Goal: Information Seeking & Learning: Learn about a topic

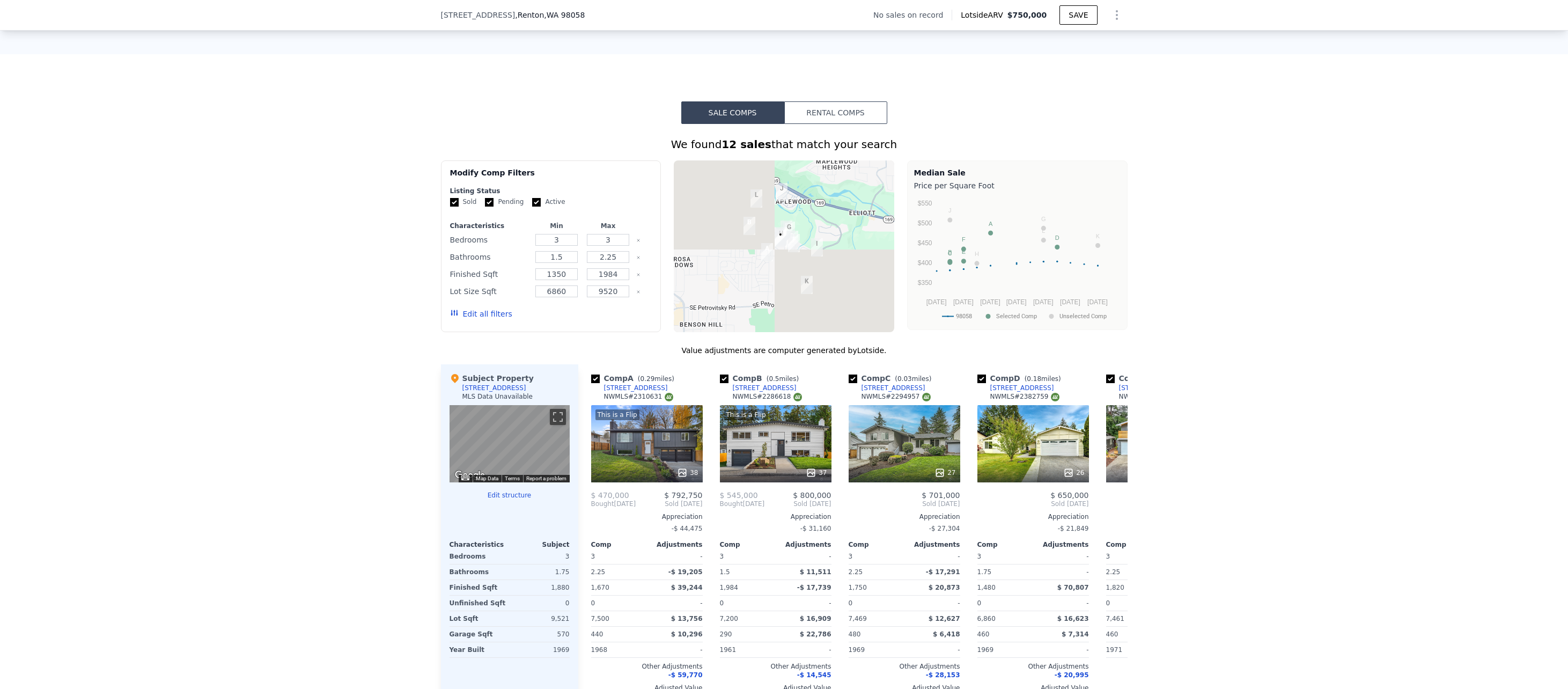
scroll to position [747, 0]
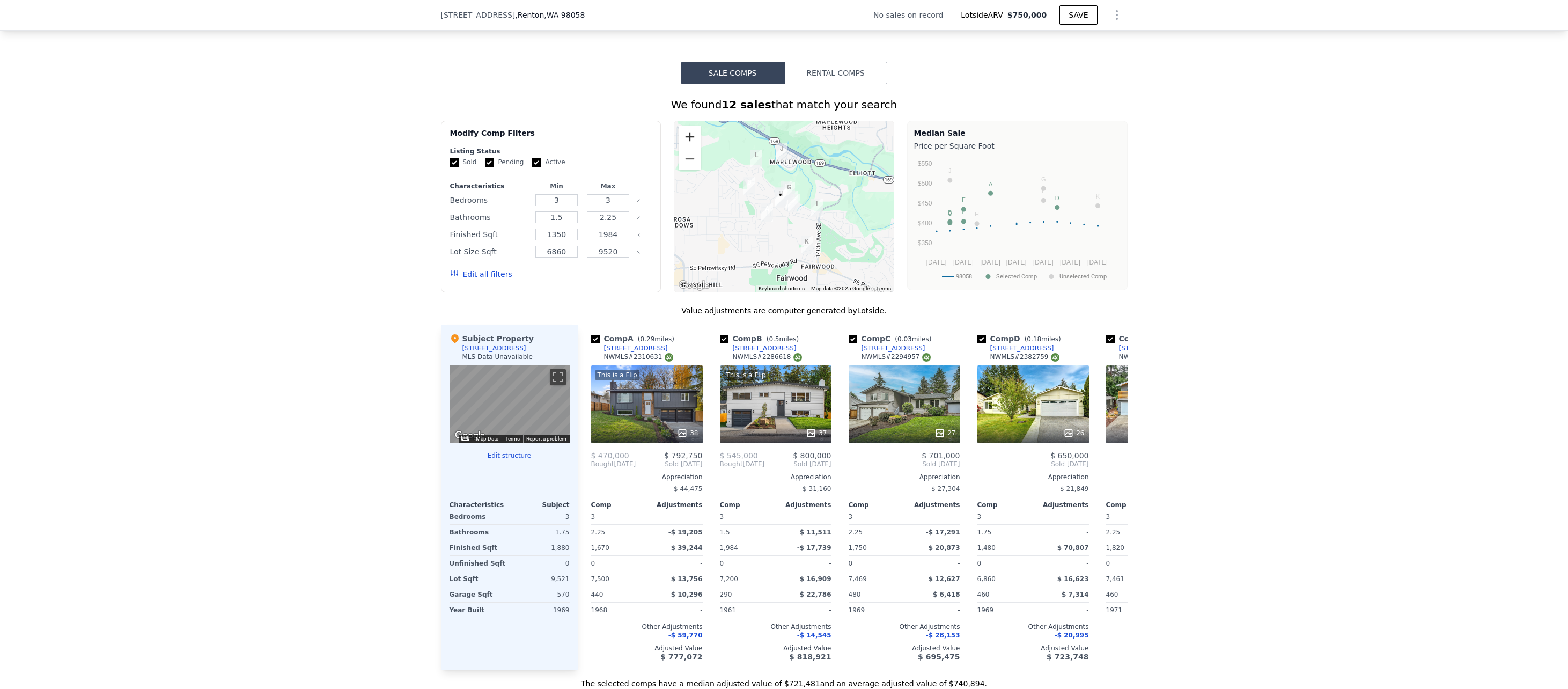
click at [692, 147] on button "Zoom in" at bounding box center [690, 136] width 21 height 21
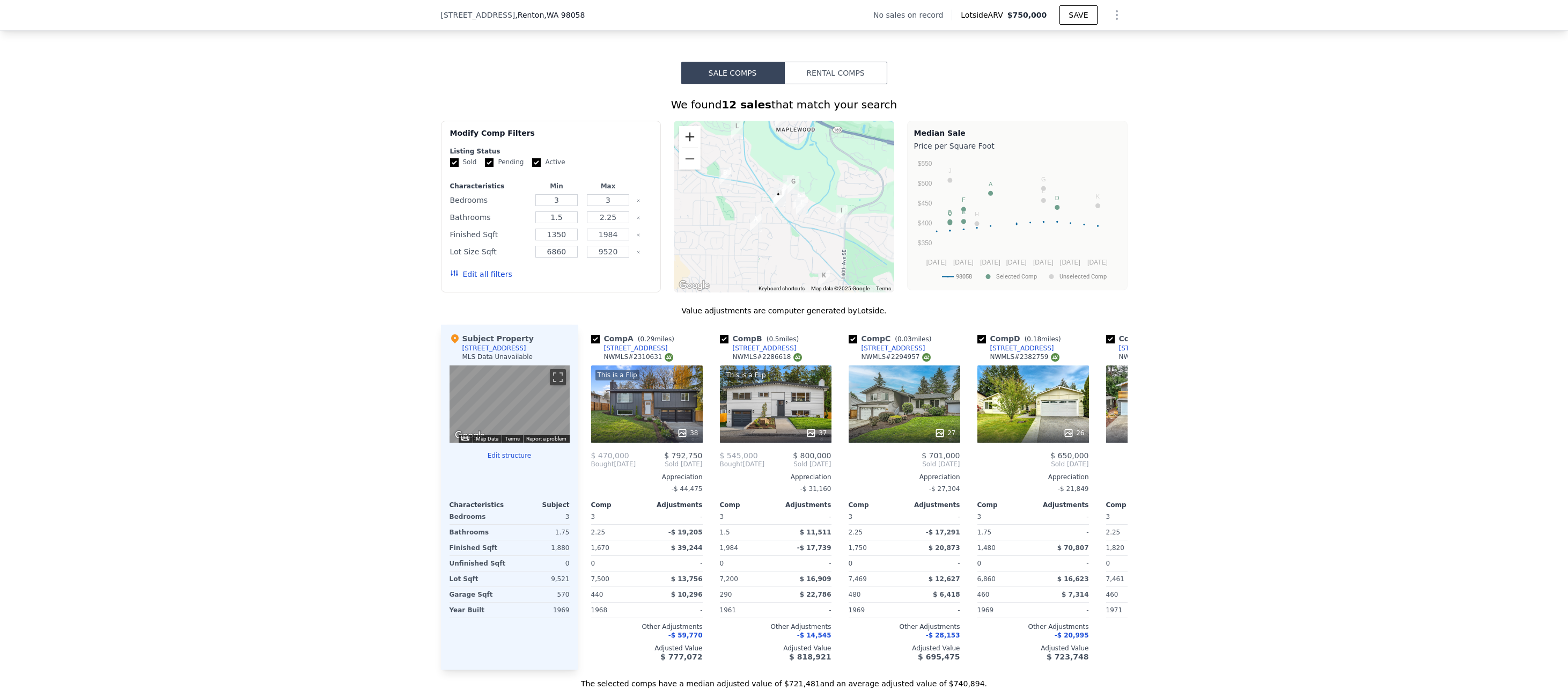
click at [692, 147] on button "Zoom in" at bounding box center [690, 136] width 21 height 21
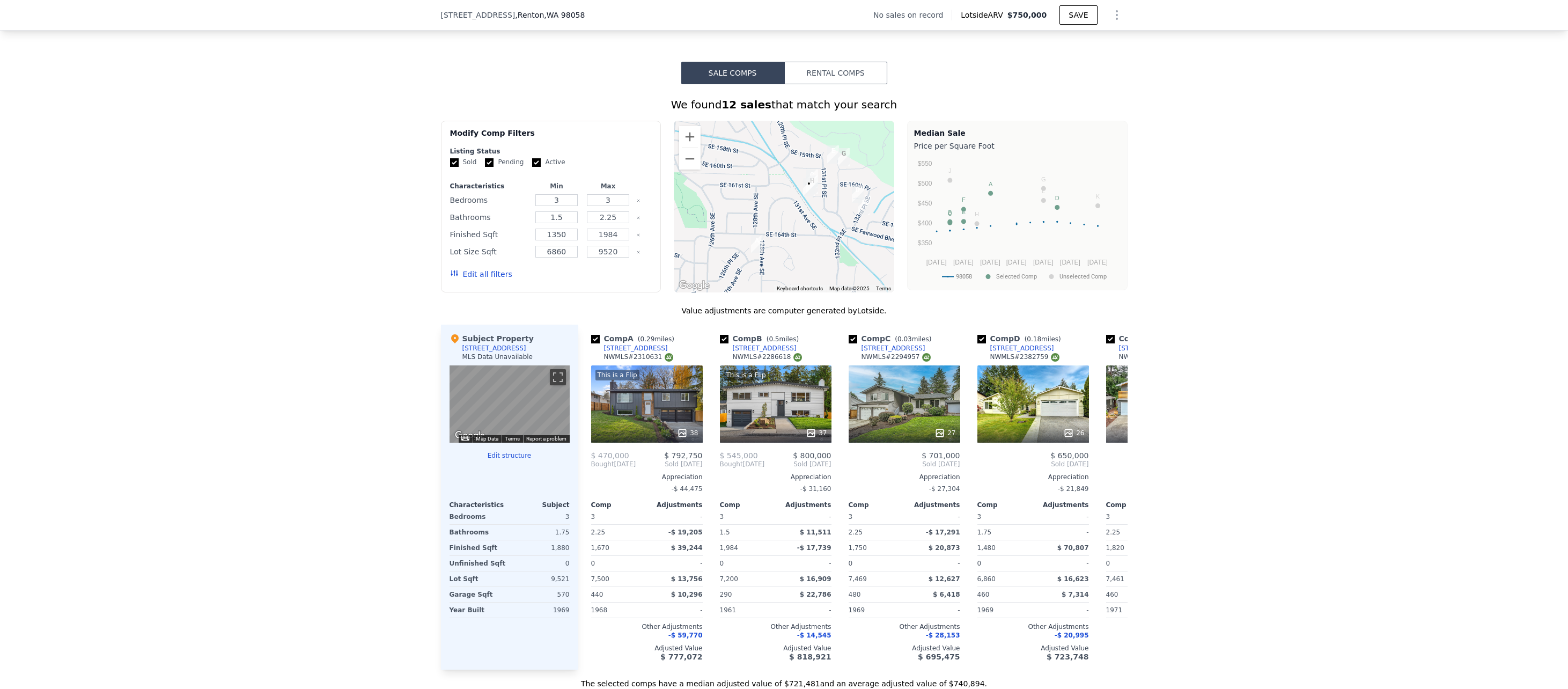
drag, startPoint x: 773, startPoint y: 228, endPoint x: 811, endPoint y: 219, distance: 39.1
click at [811, 219] on div at bounding box center [784, 206] width 220 height 172
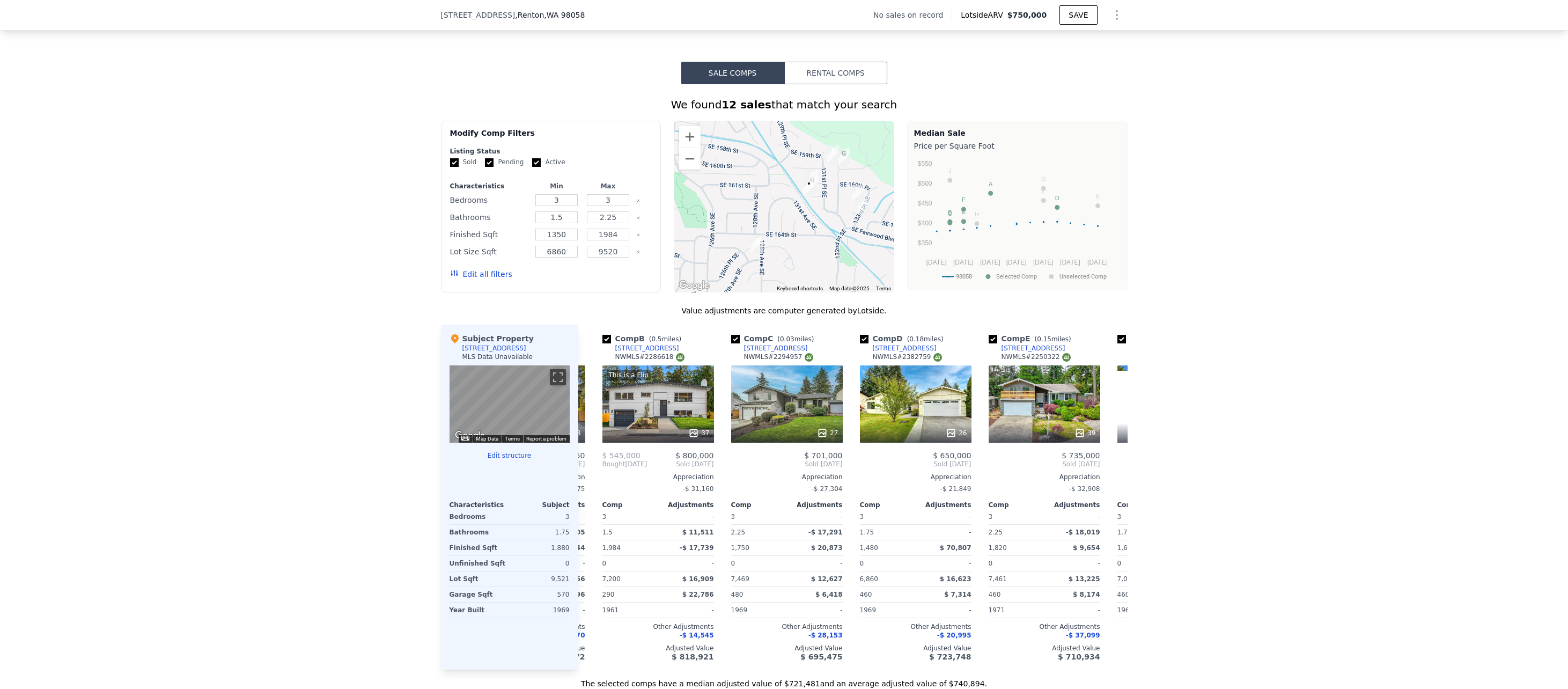
scroll to position [0, 118]
click at [804, 410] on div "27" at bounding box center [786, 404] width 111 height 77
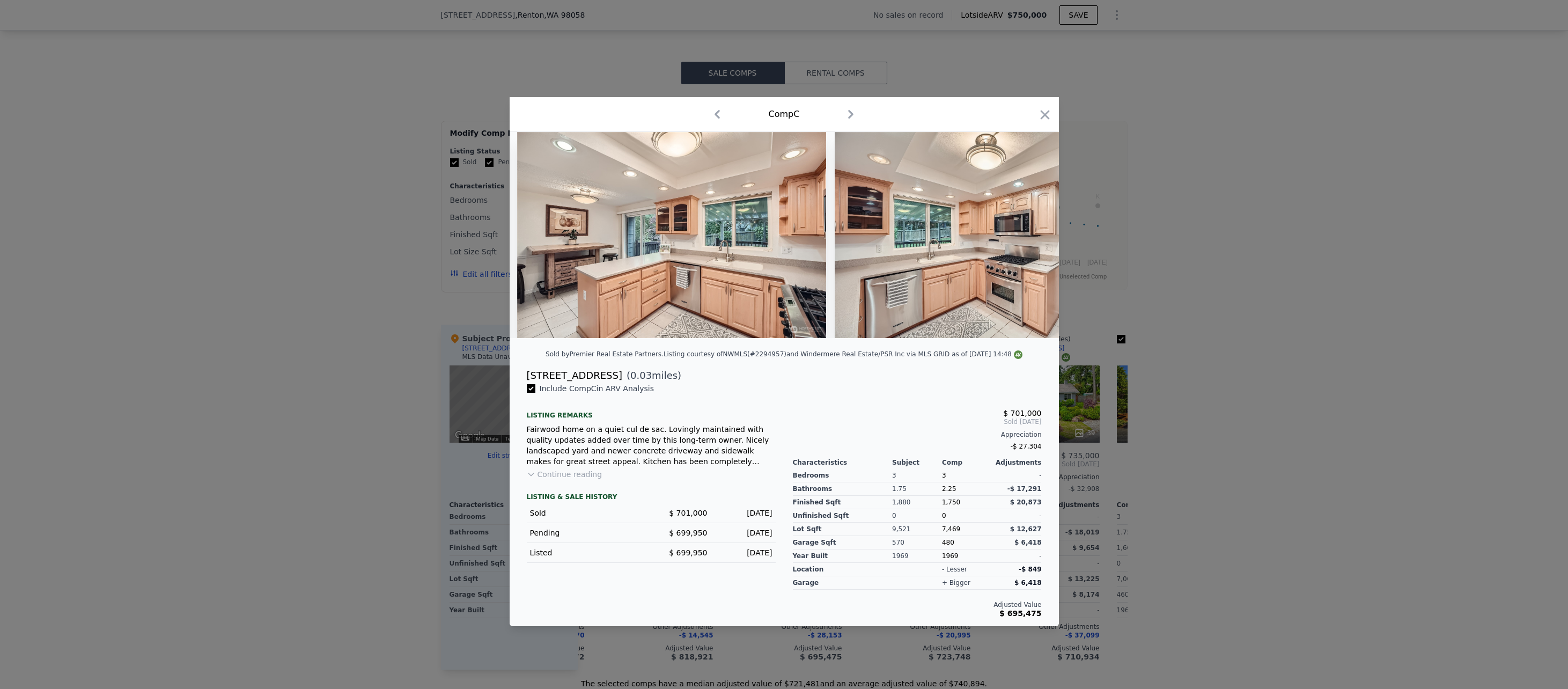
scroll to position [0, 2534]
click at [1027, 239] on icon at bounding box center [1031, 234] width 21 height 21
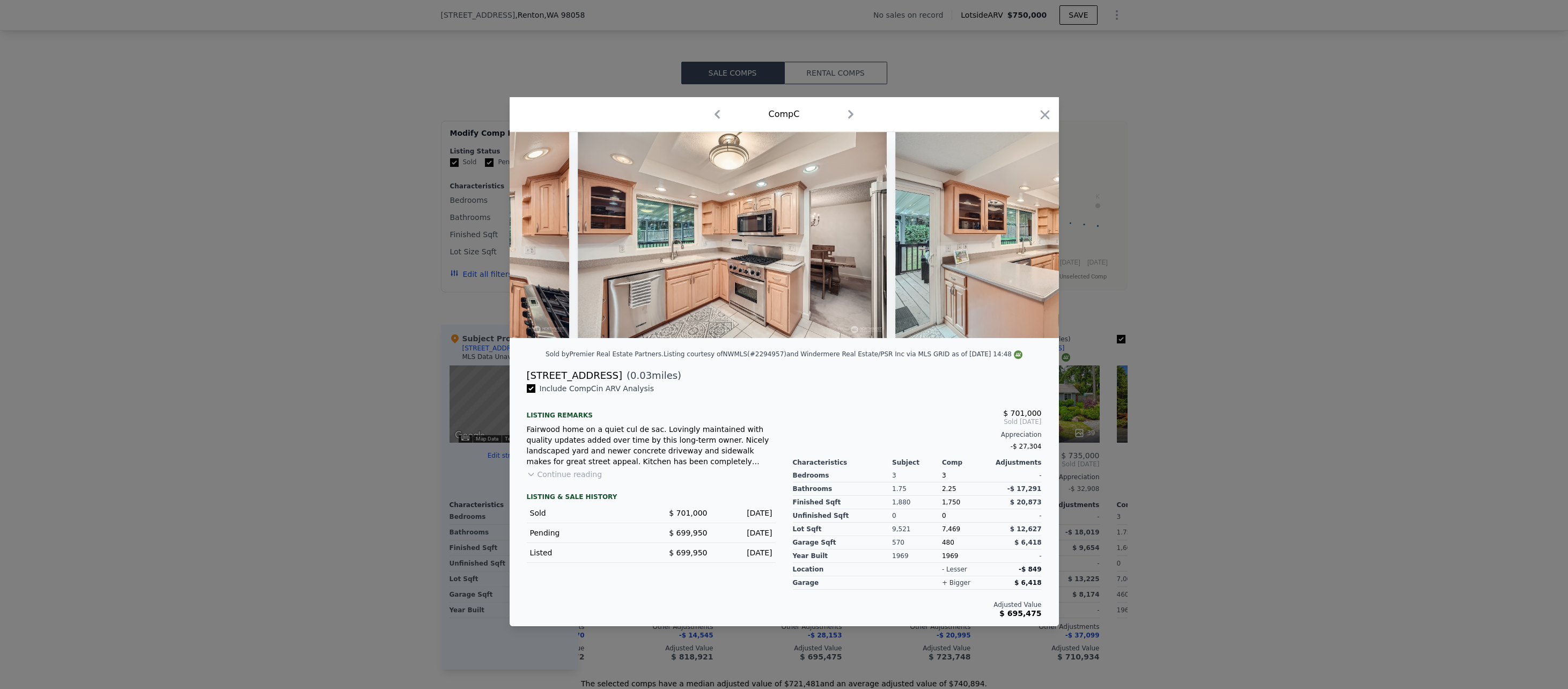
scroll to position [0, 2791]
click at [1027, 239] on img at bounding box center [1049, 235] width 309 height 206
click at [1027, 239] on icon at bounding box center [1031, 234] width 21 height 21
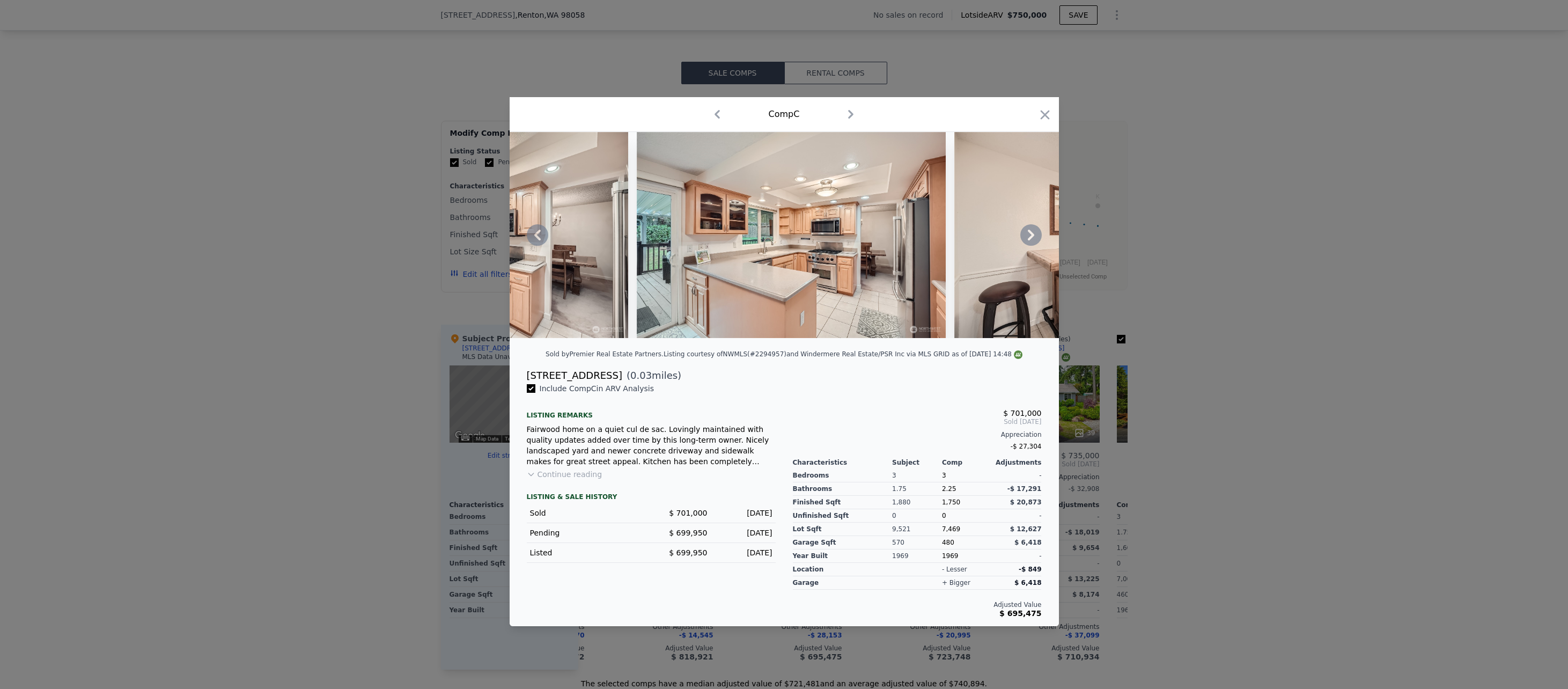
click at [1027, 239] on icon at bounding box center [1031, 234] width 21 height 21
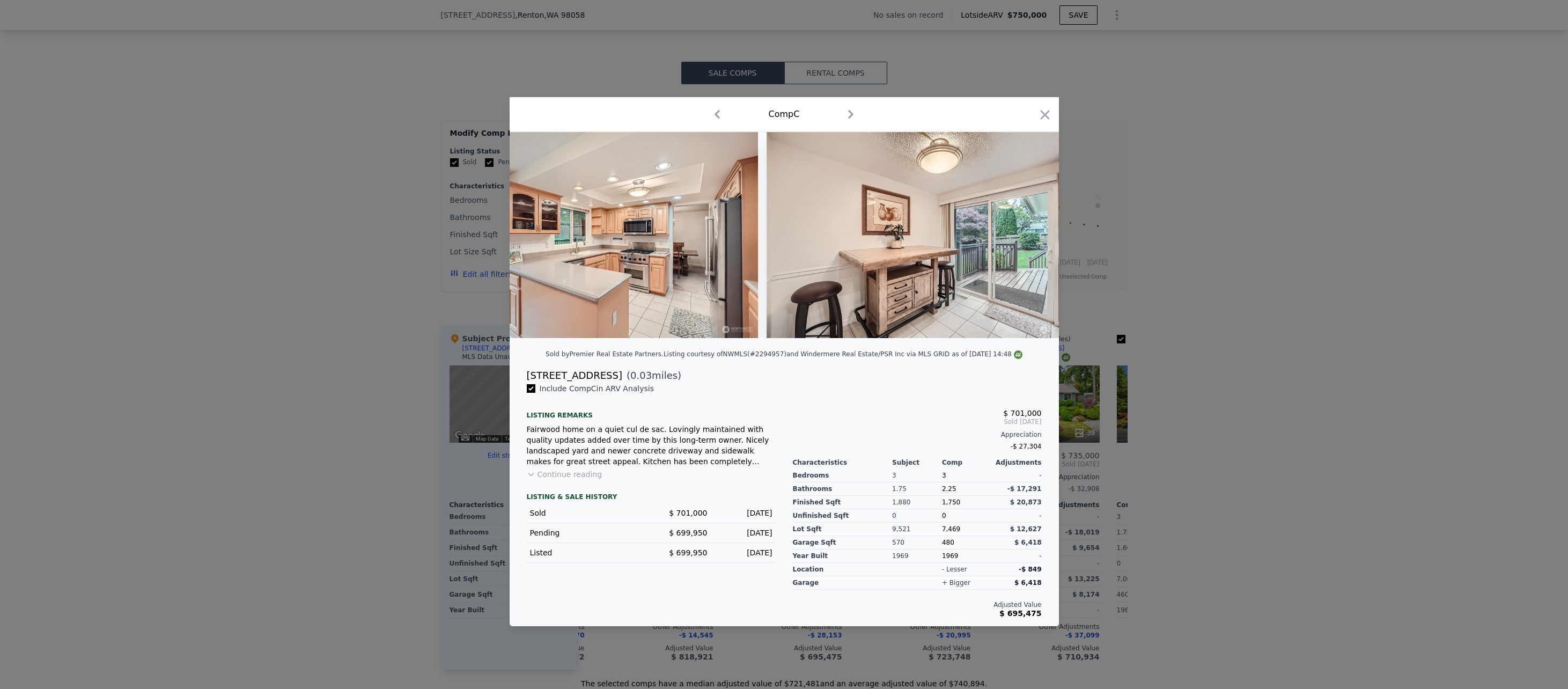
scroll to position [0, 3306]
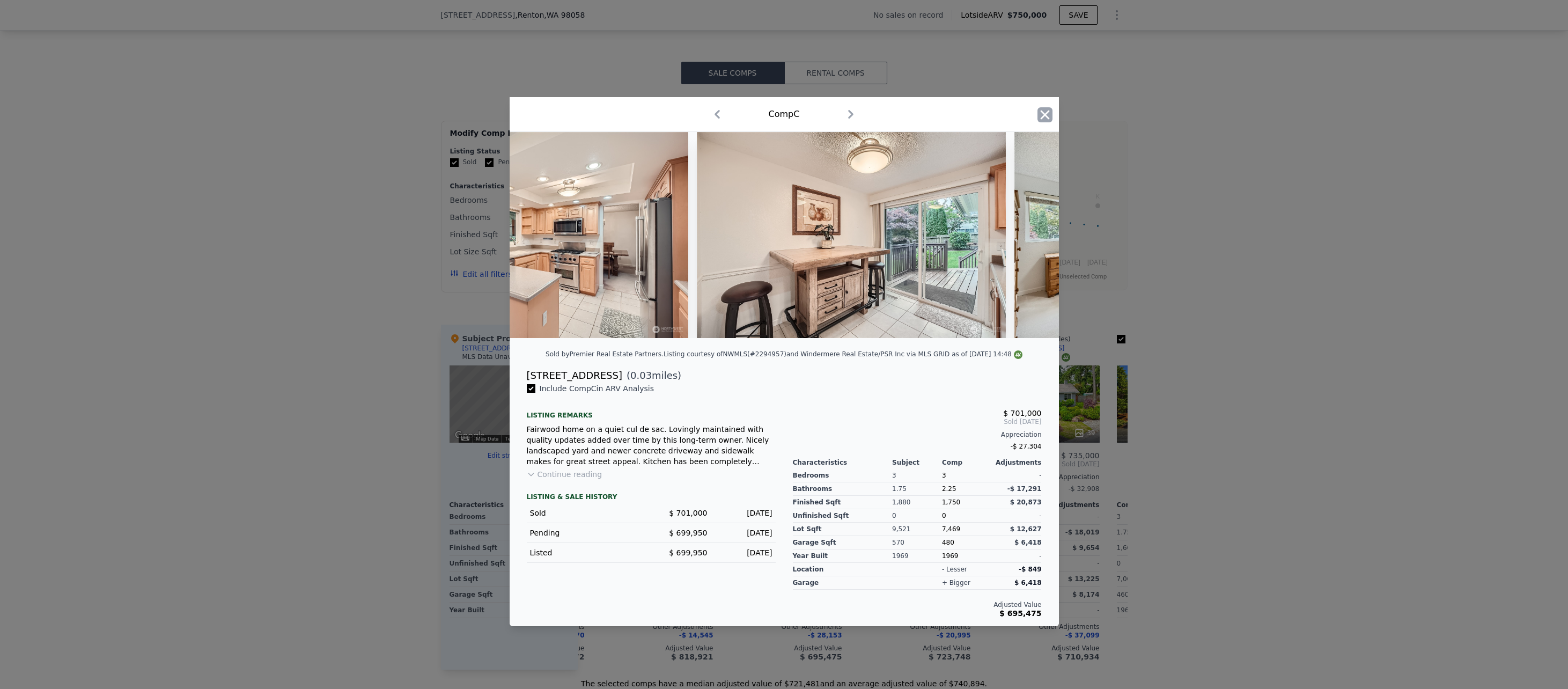
click at [1047, 113] on icon "button" at bounding box center [1045, 114] width 9 height 9
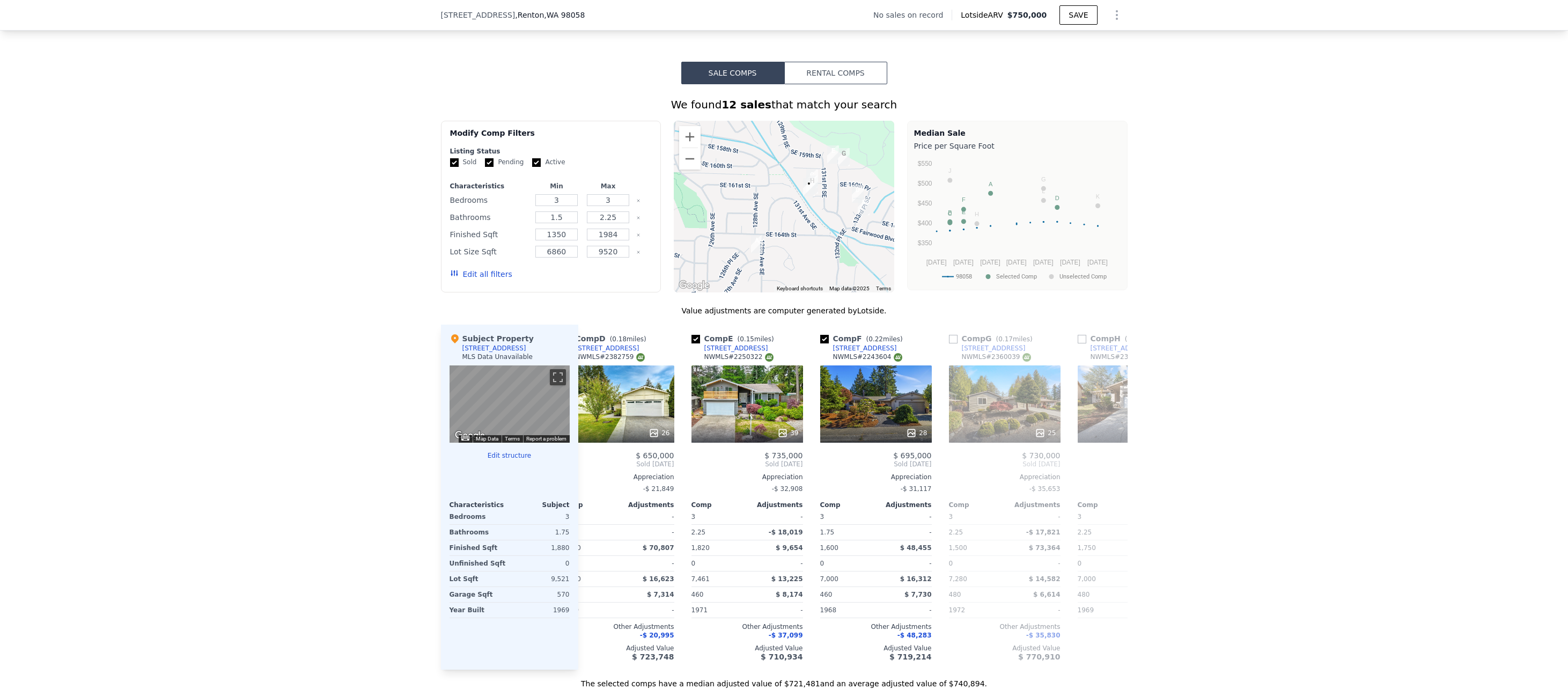
scroll to position [0, 415]
click at [811, 188] on img "13054 SE 161st St" at bounding box center [808, 187] width 20 height 27
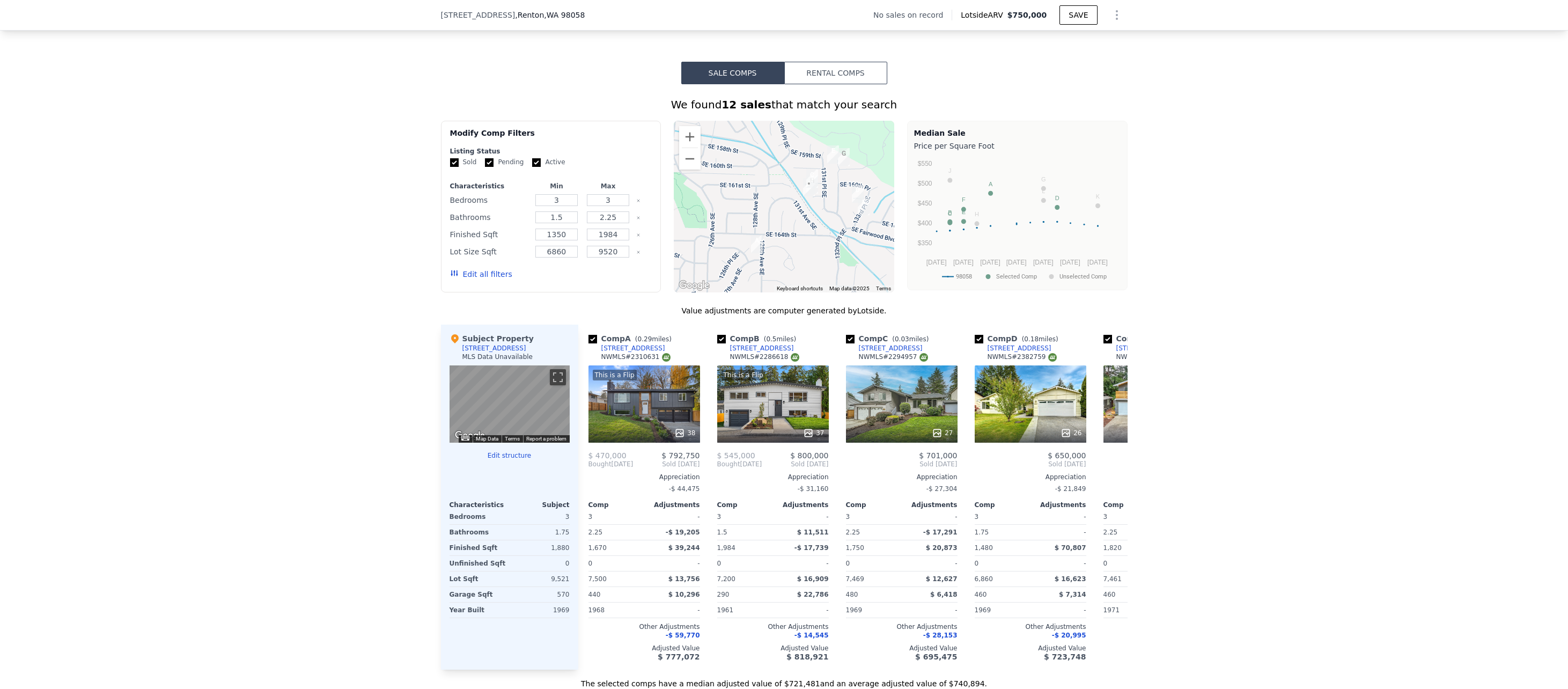
scroll to position [0, 0]
click at [653, 411] on div "This is a Flip 38" at bounding box center [646, 404] width 111 height 77
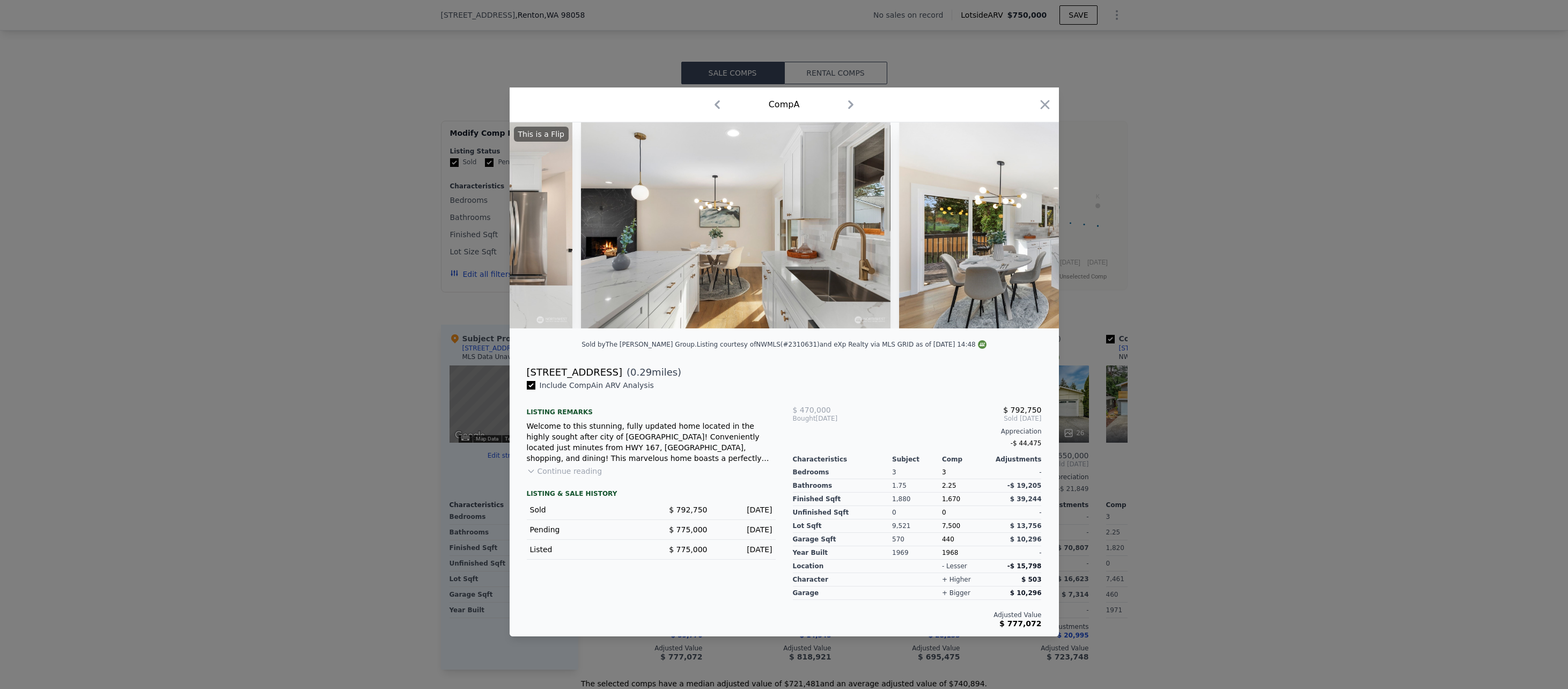
scroll to position [0, 3740]
click at [1038, 104] on icon "button" at bounding box center [1045, 105] width 15 height 15
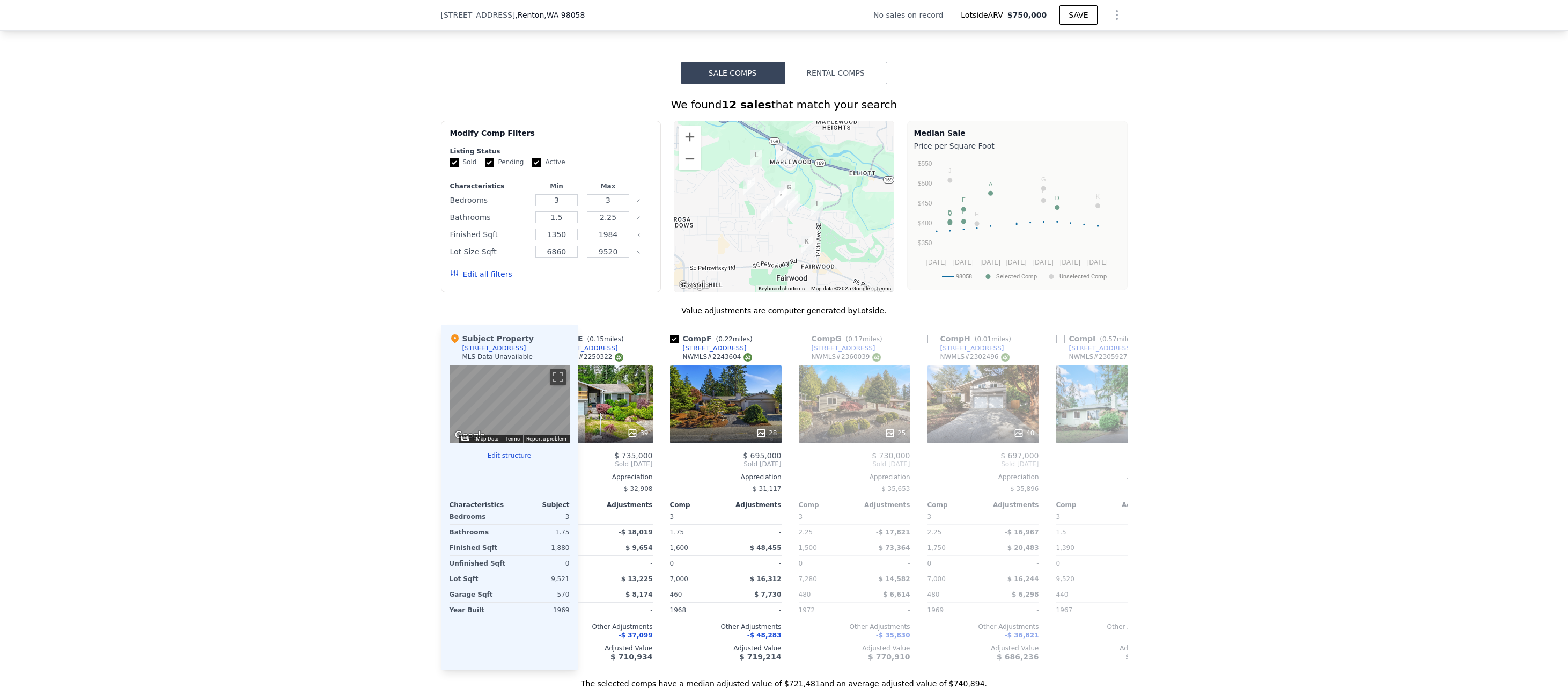
scroll to position [0, 555]
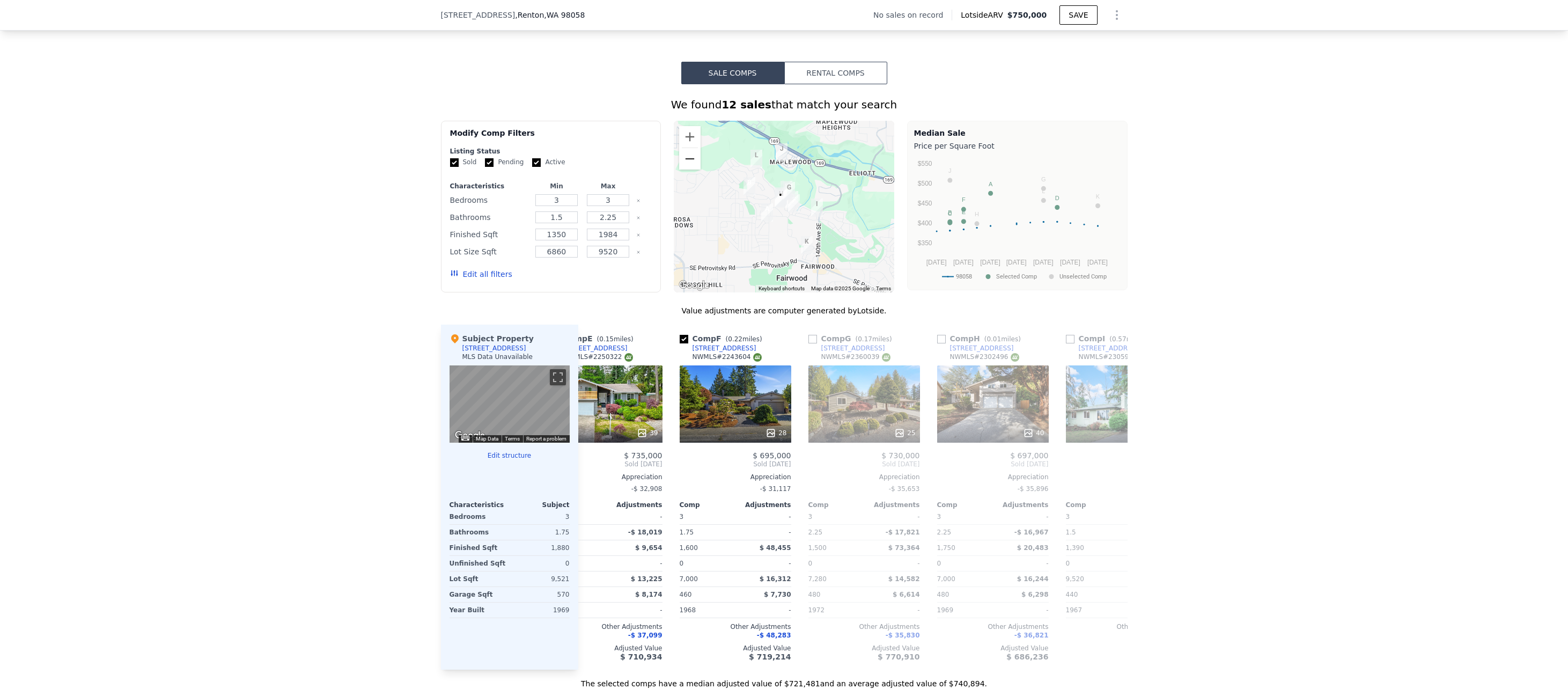
click at [689, 169] on button "Zoom out" at bounding box center [690, 158] width 21 height 21
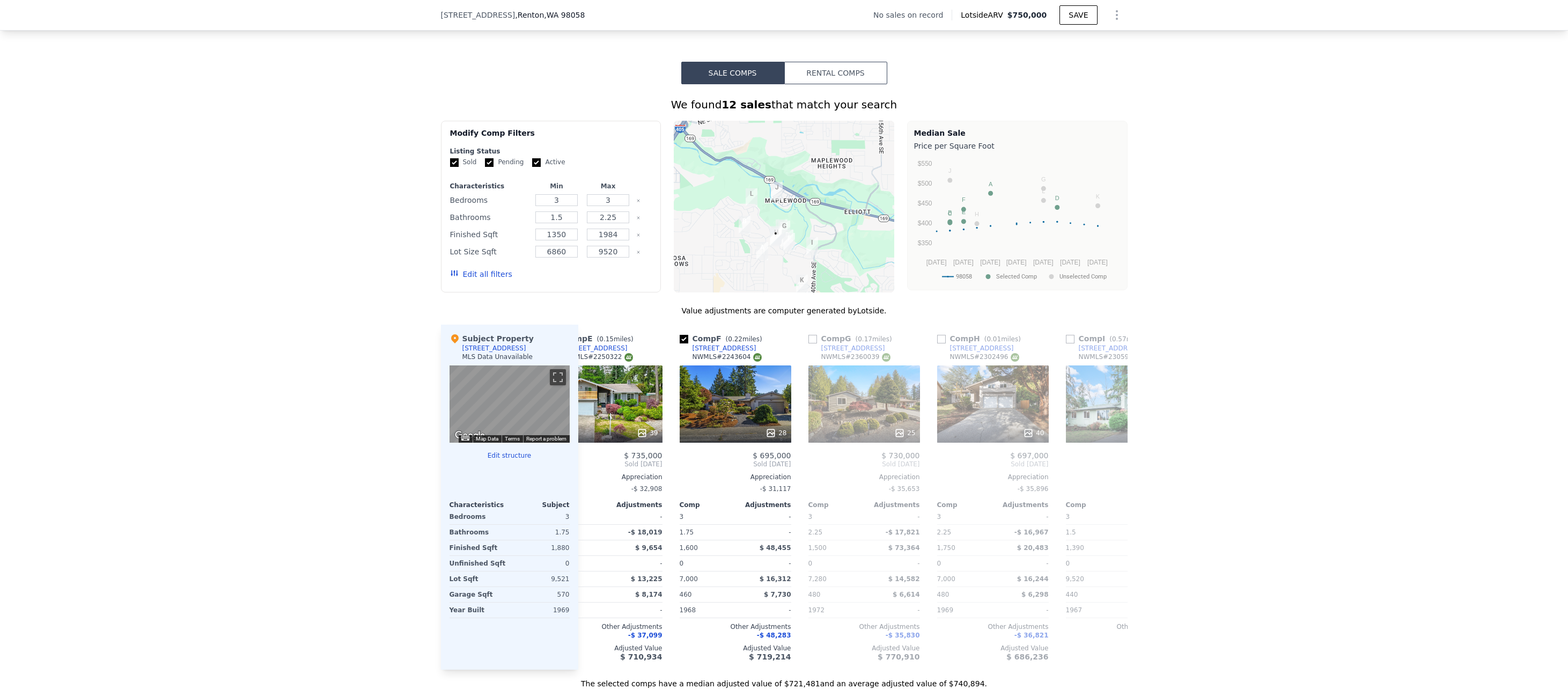
click at [766, 233] on div at bounding box center [784, 206] width 220 height 172
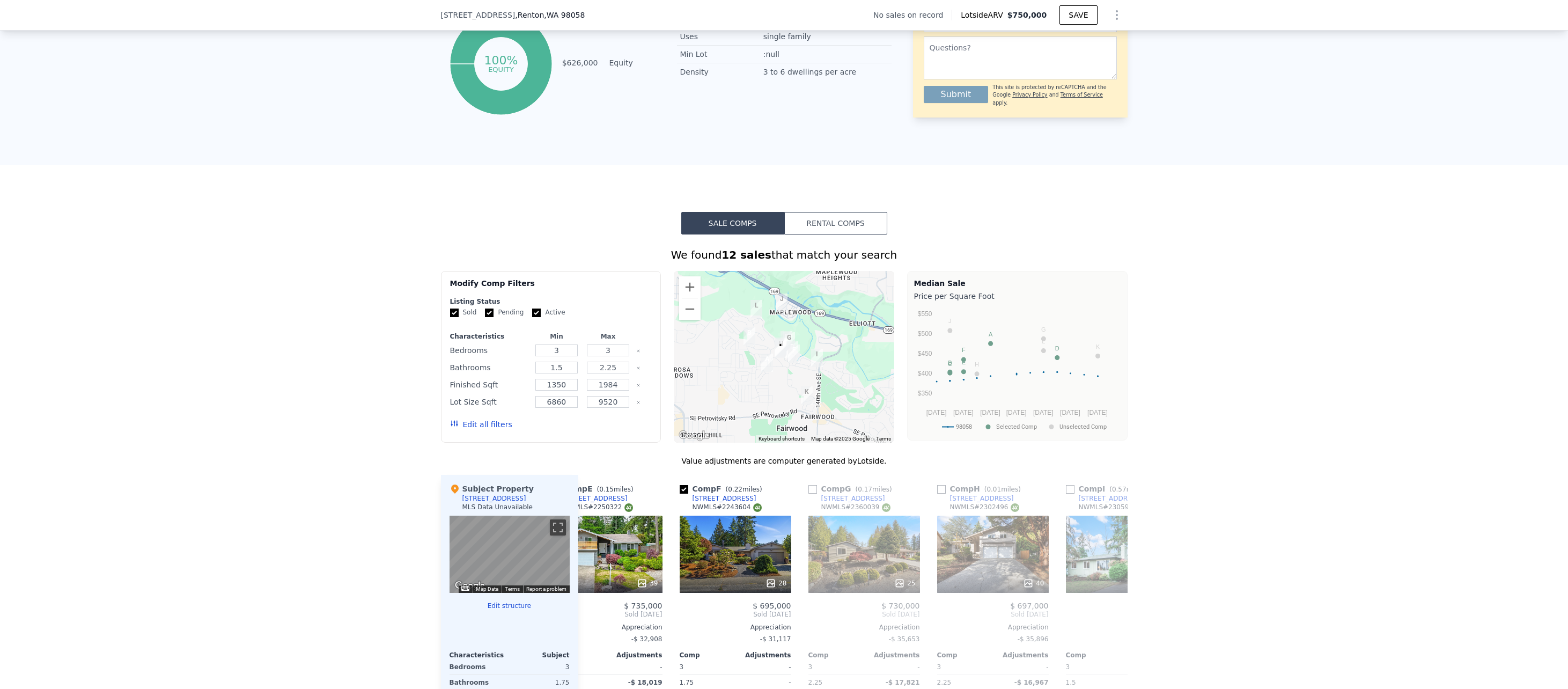
scroll to position [747, 0]
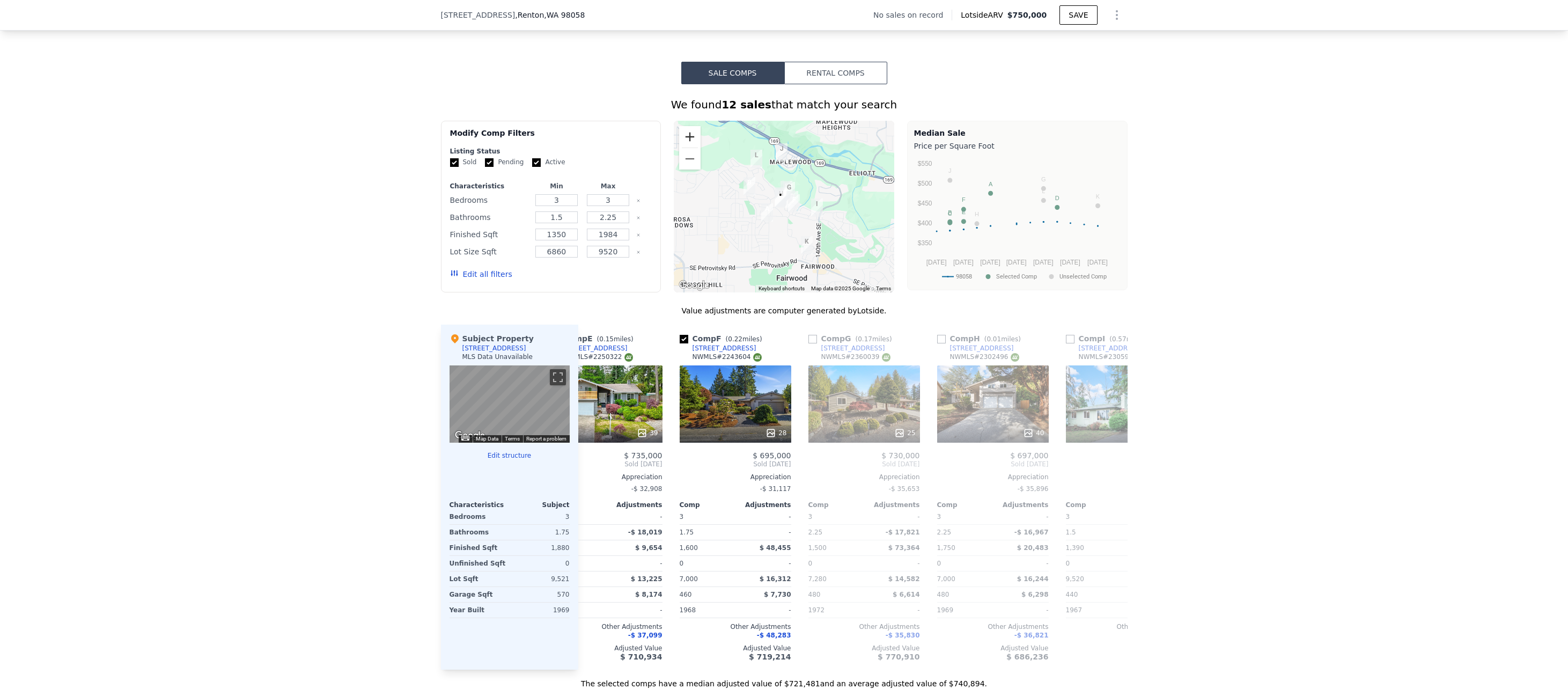
click at [687, 141] on button "Zoom in" at bounding box center [690, 136] width 21 height 21
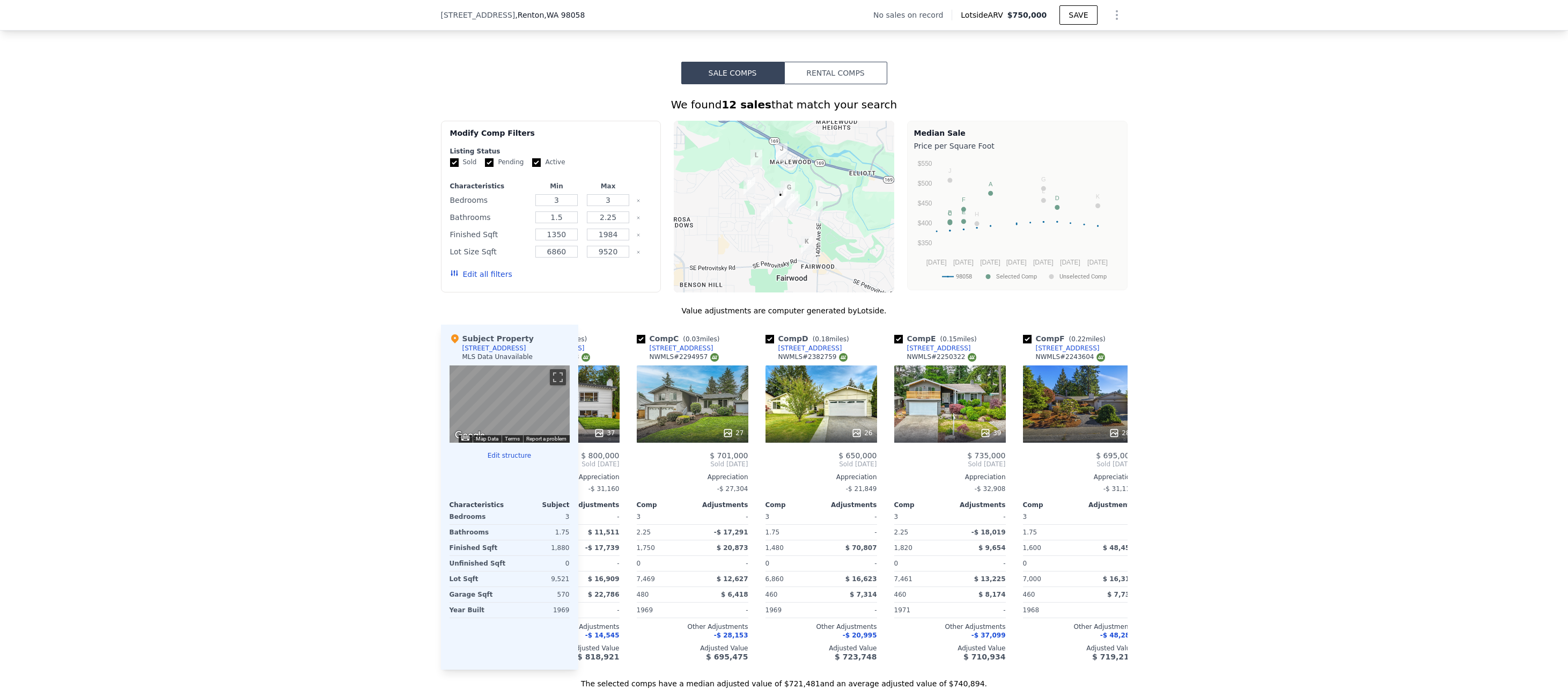
scroll to position [0, 0]
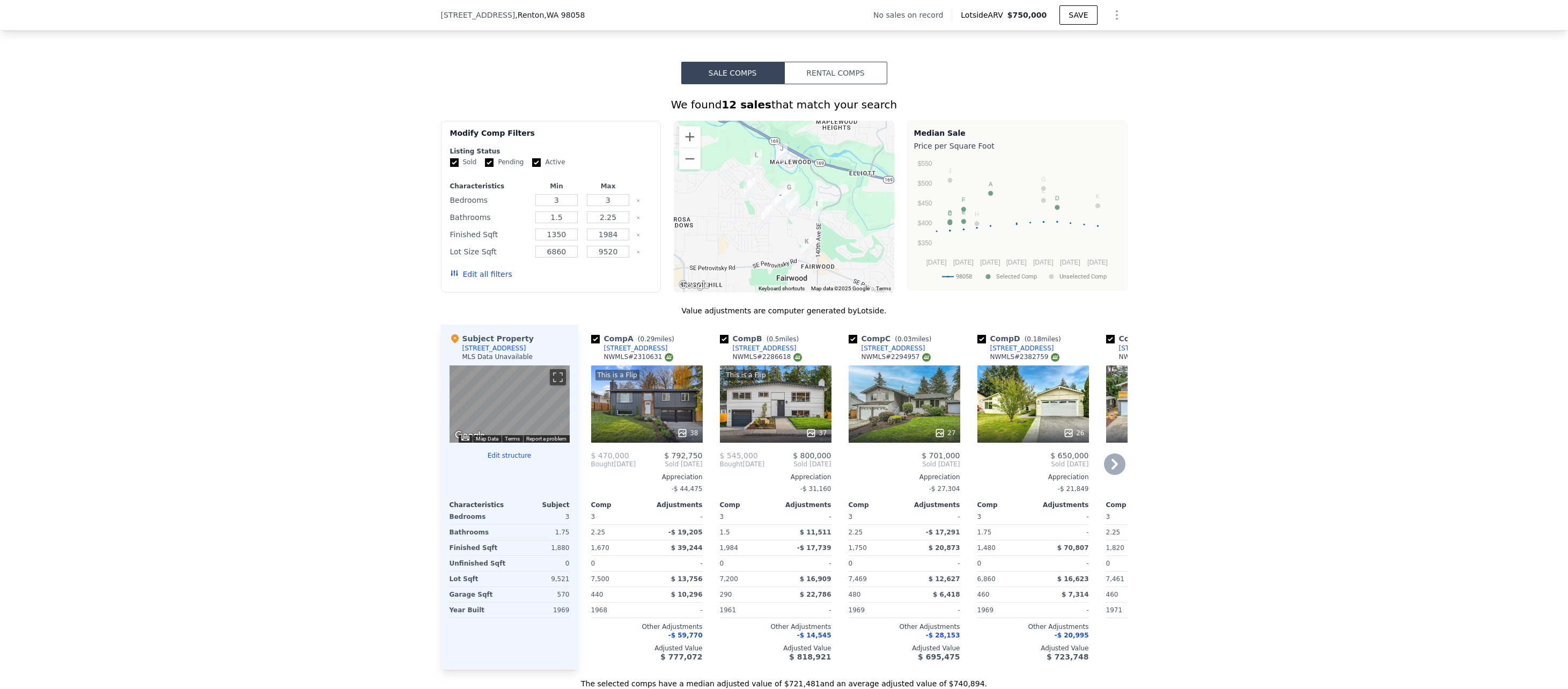
click at [861, 425] on div "27" at bounding box center [904, 404] width 111 height 77
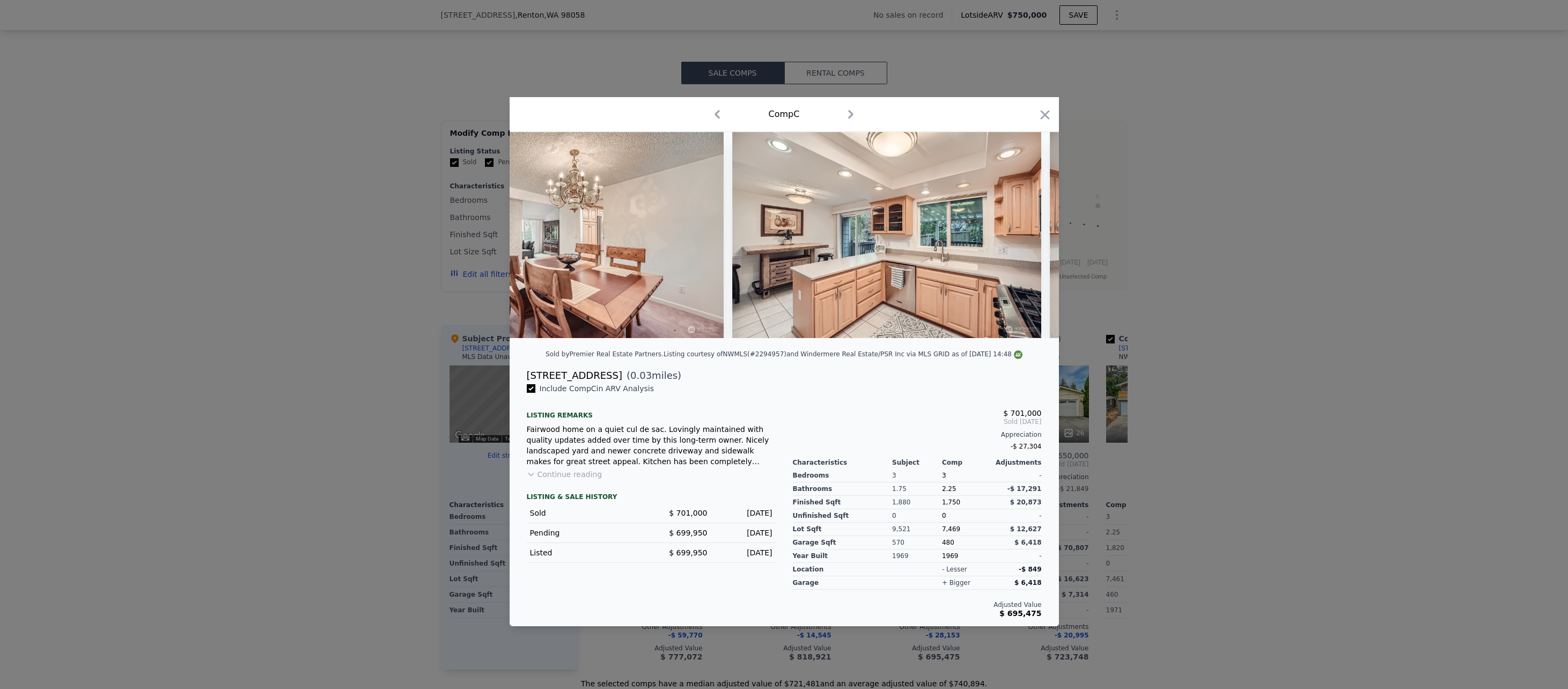
scroll to position [0, 2318]
click at [1043, 113] on icon "button" at bounding box center [1045, 114] width 9 height 9
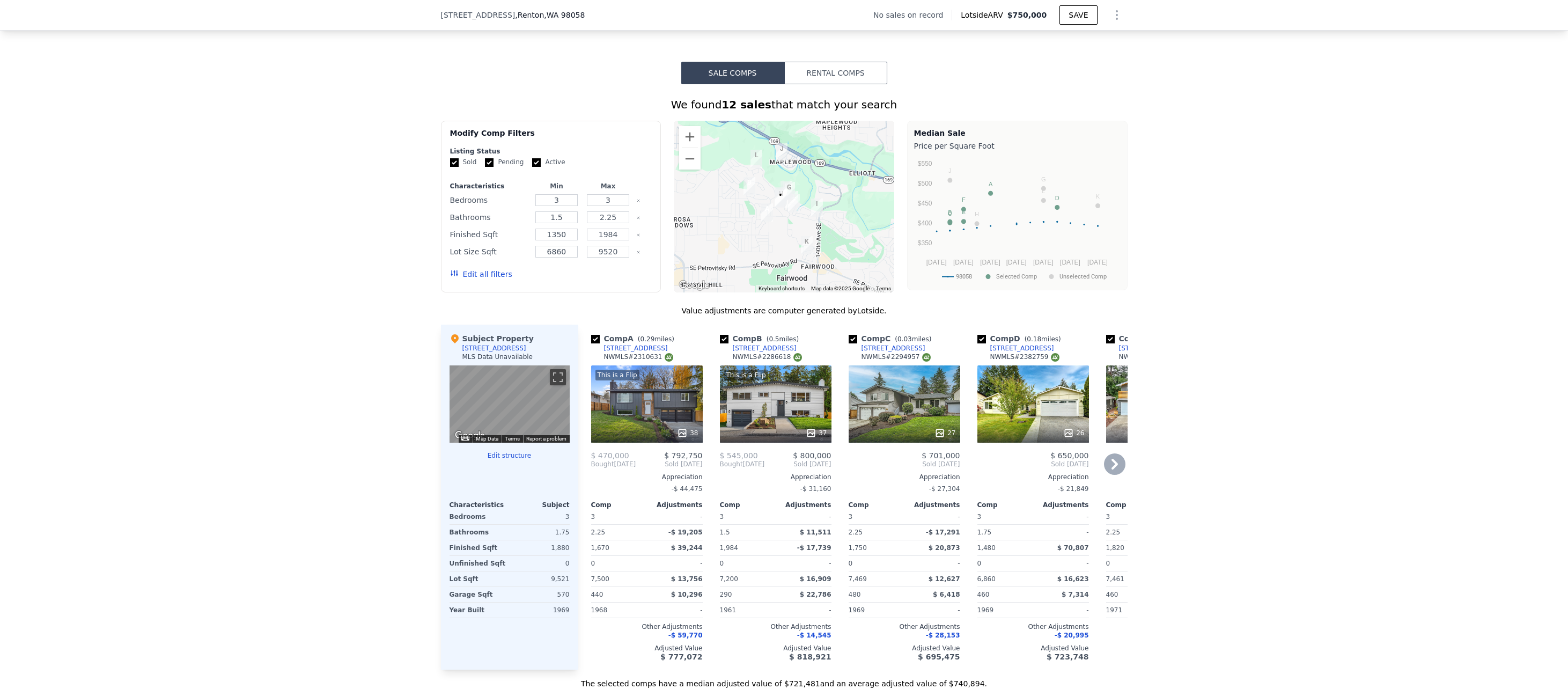
click at [753, 418] on div "This is a Flip 37" at bounding box center [775, 404] width 111 height 77
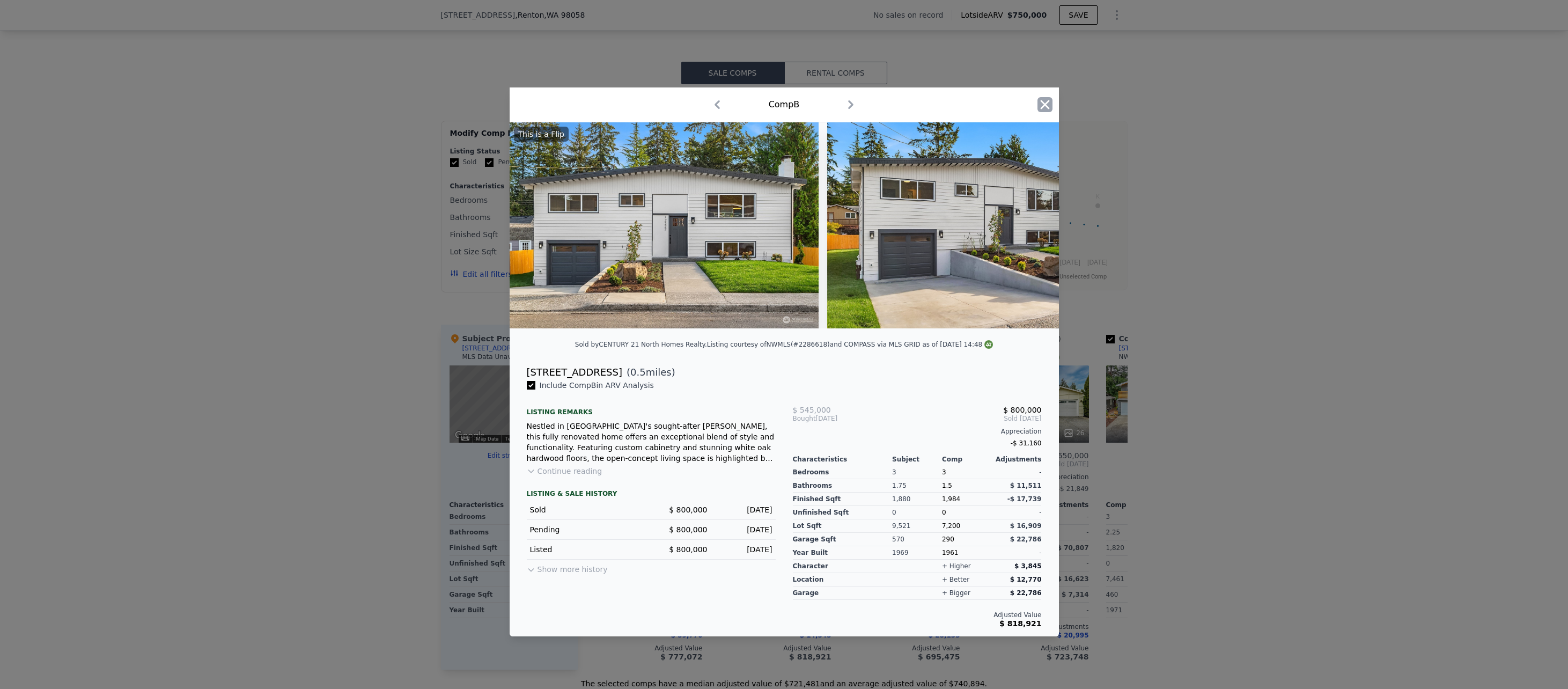
click at [1041, 101] on icon "button" at bounding box center [1045, 105] width 15 height 15
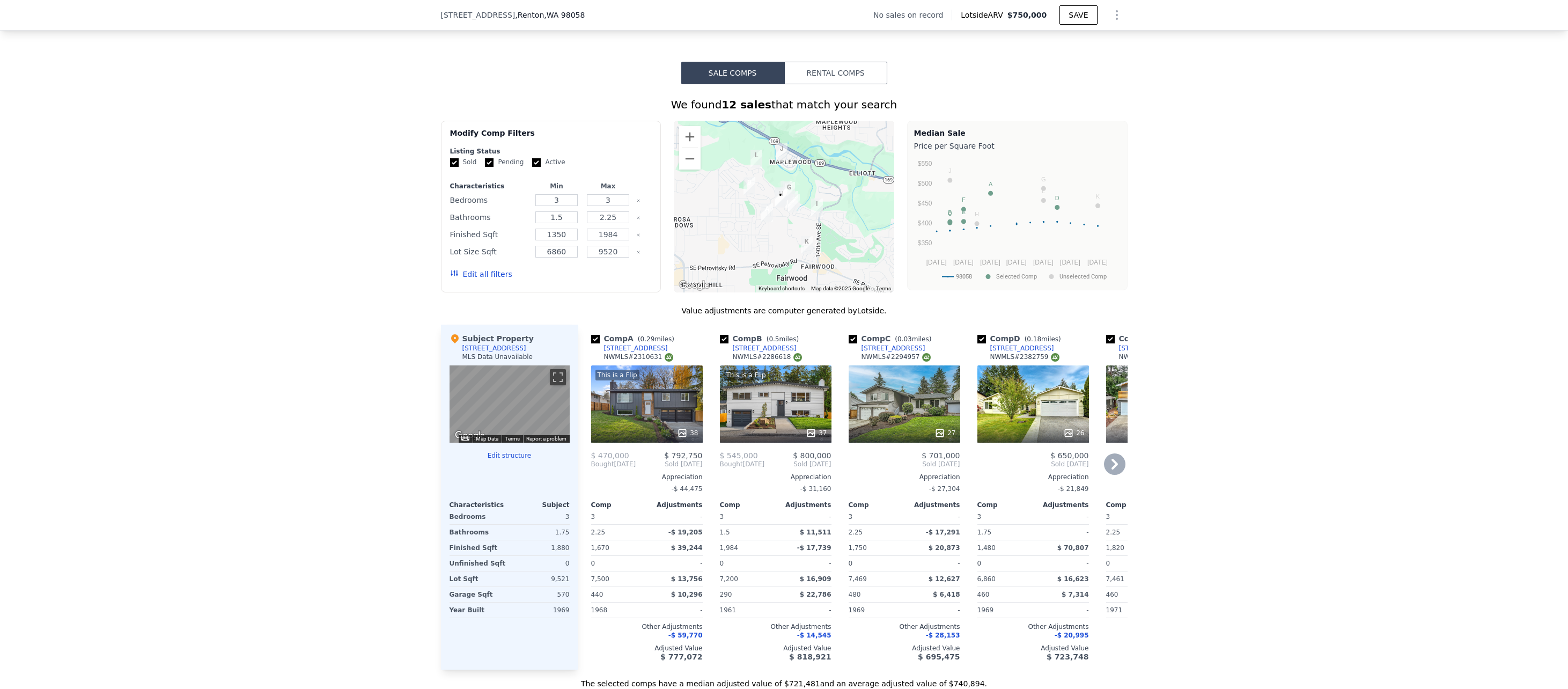
click at [659, 401] on div "This is a Flip 38" at bounding box center [646, 404] width 111 height 77
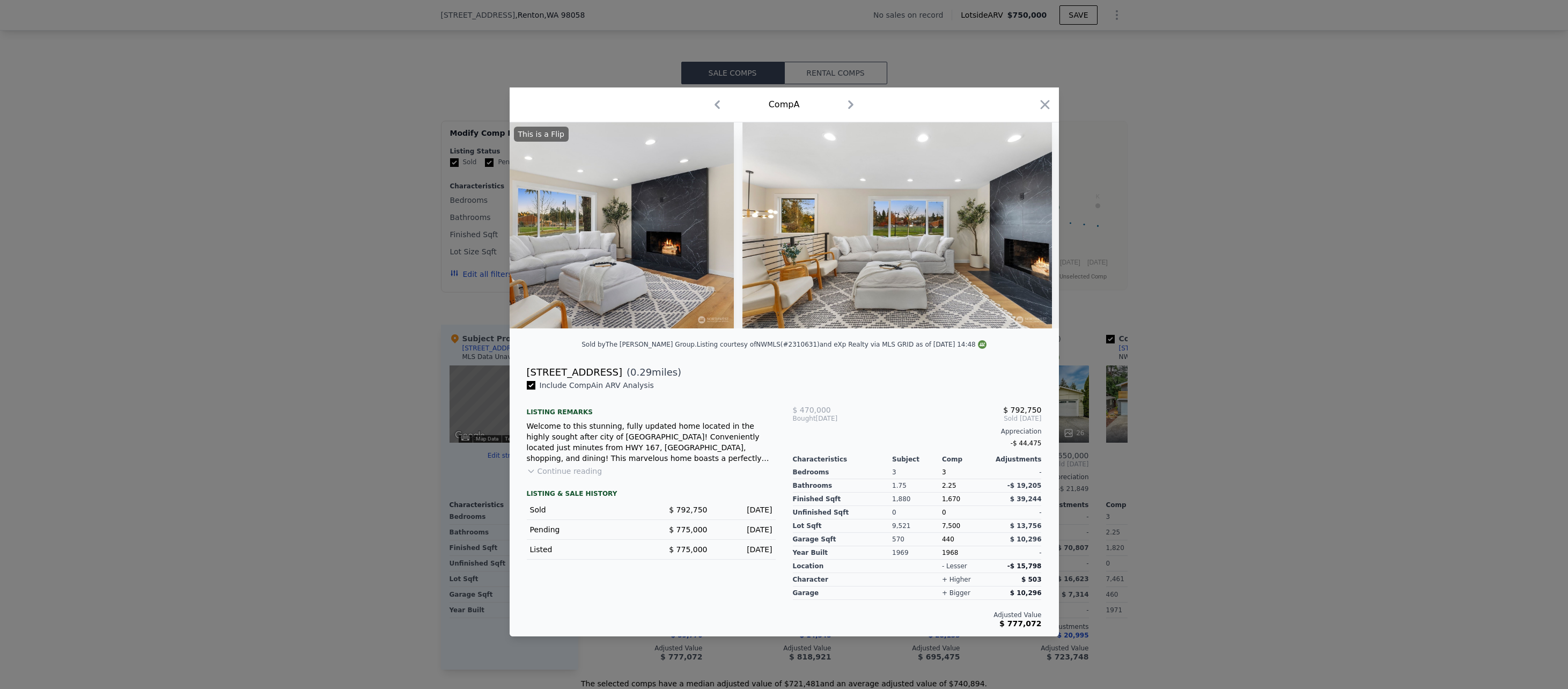
scroll to position [0, 1673]
click at [1048, 105] on icon "button" at bounding box center [1045, 105] width 9 height 9
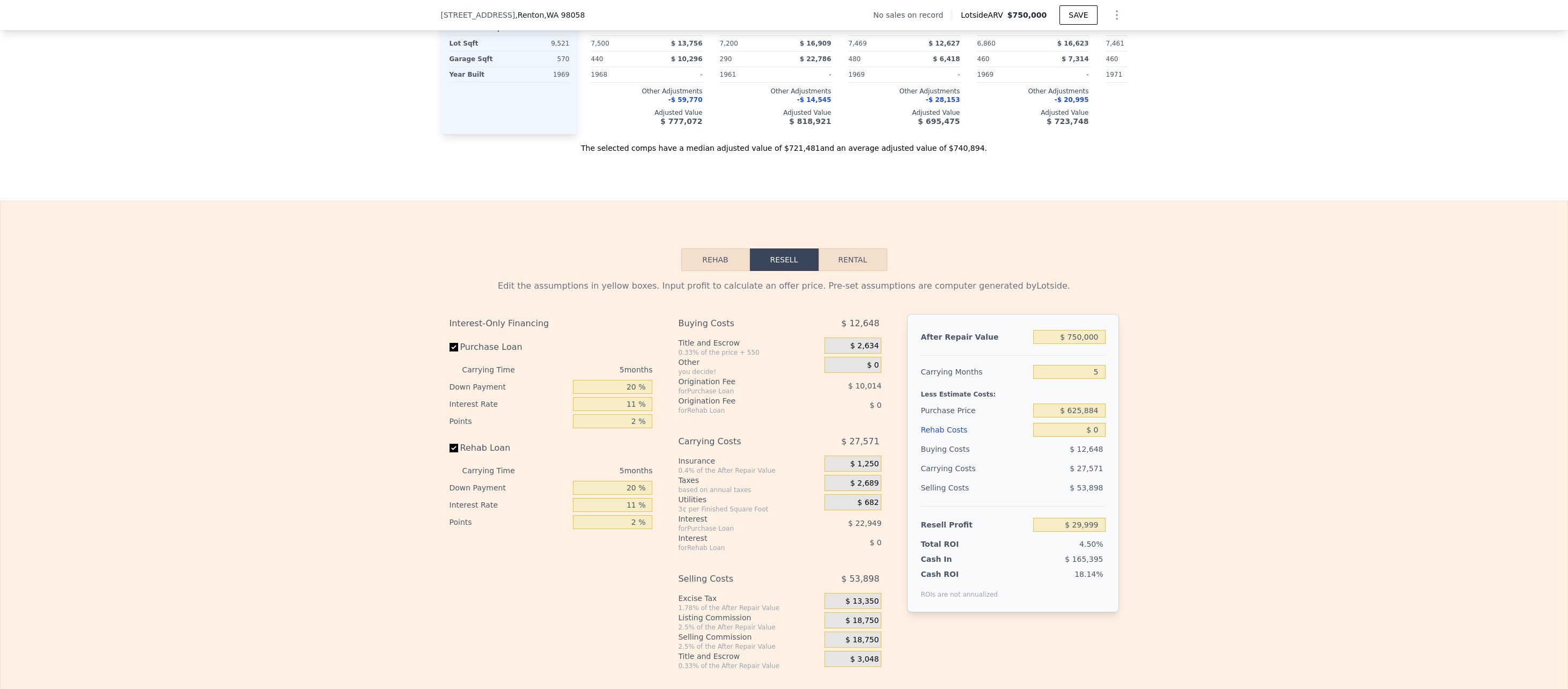
scroll to position [1284, 0]
click at [716, 270] on button "Rehab" at bounding box center [715, 258] width 69 height 23
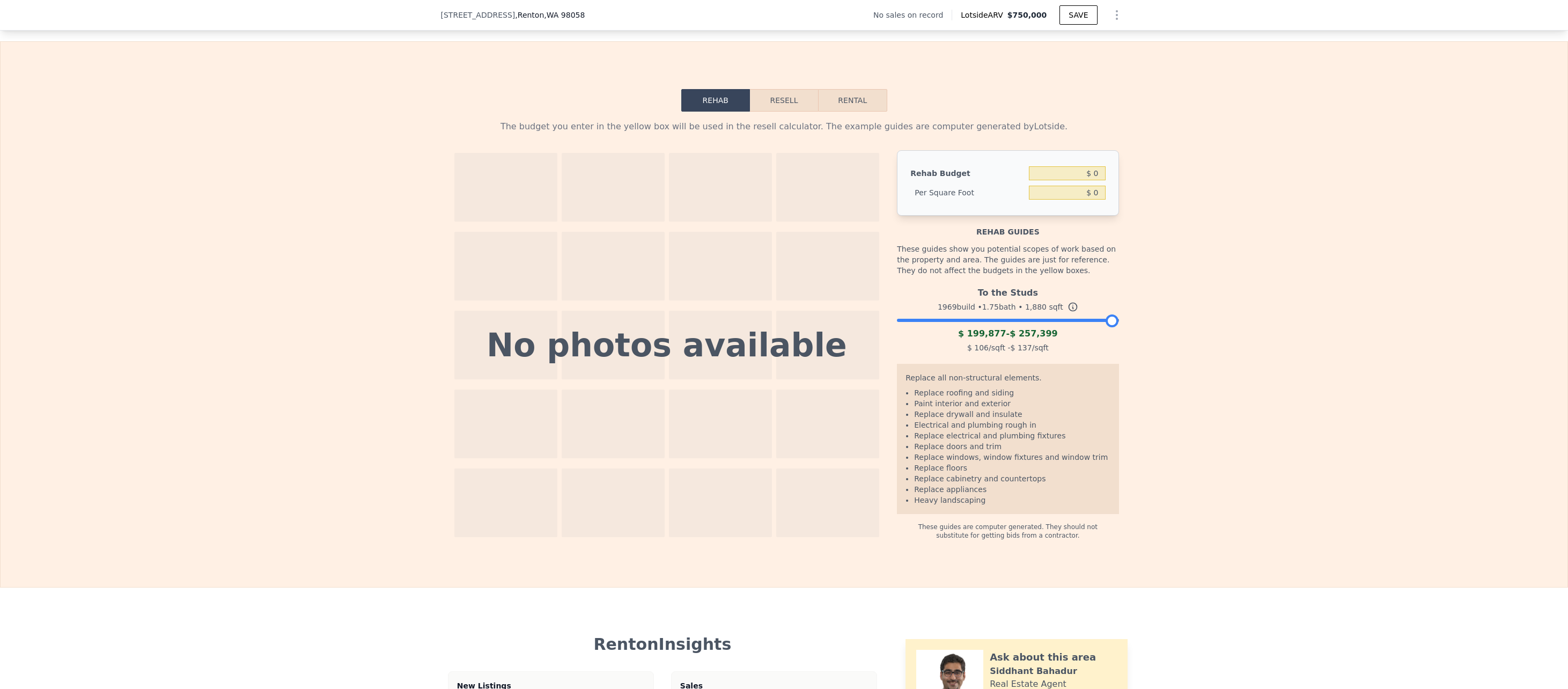
scroll to position [1444, 0]
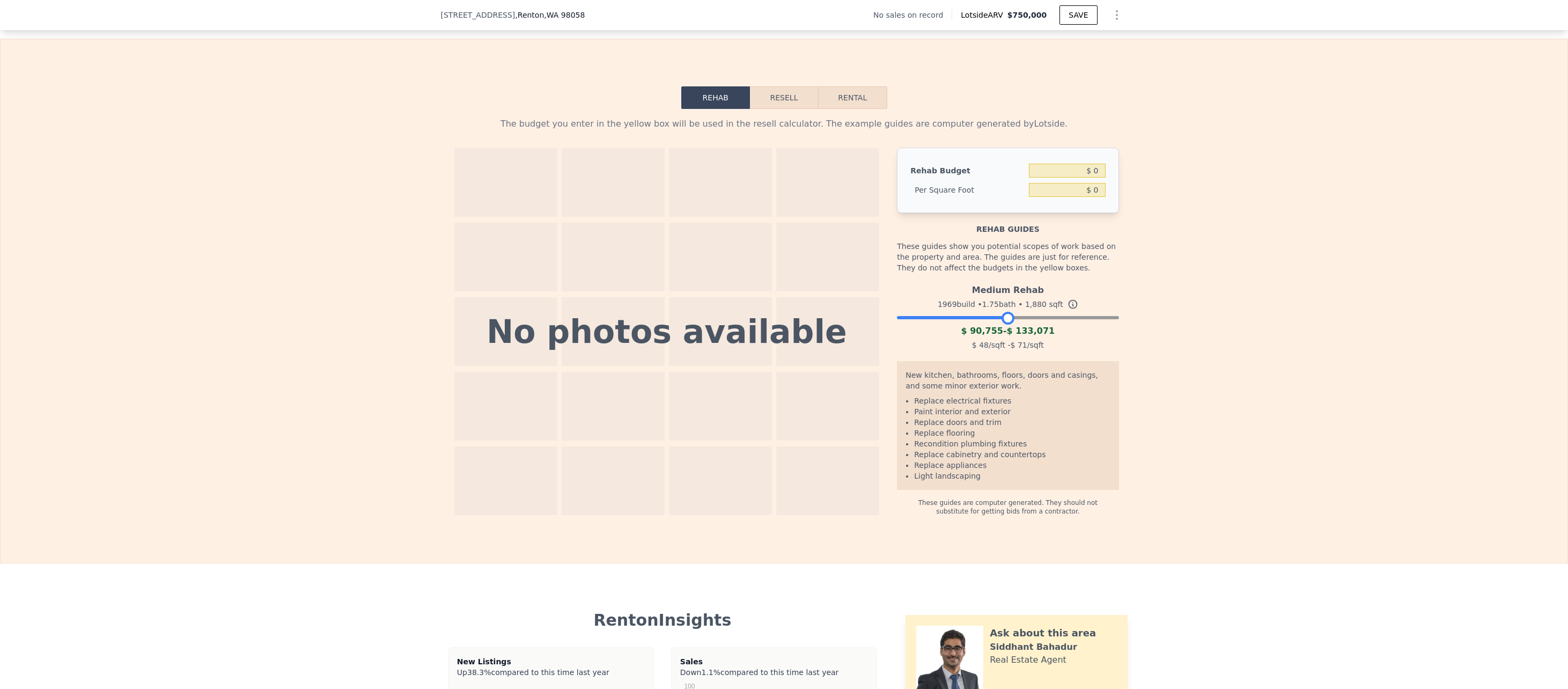
drag, startPoint x: 1112, startPoint y: 331, endPoint x: 1007, endPoint y: 332, distance: 105.0
click at [1007, 324] on div at bounding box center [1007, 318] width 13 height 13
drag, startPoint x: 1004, startPoint y: 338, endPoint x: 1016, endPoint y: 337, distance: 12.0
click at [1016, 324] on div at bounding box center [1021, 318] width 13 height 13
drag, startPoint x: 1016, startPoint y: 337, endPoint x: 1032, endPoint y: 337, distance: 16.0
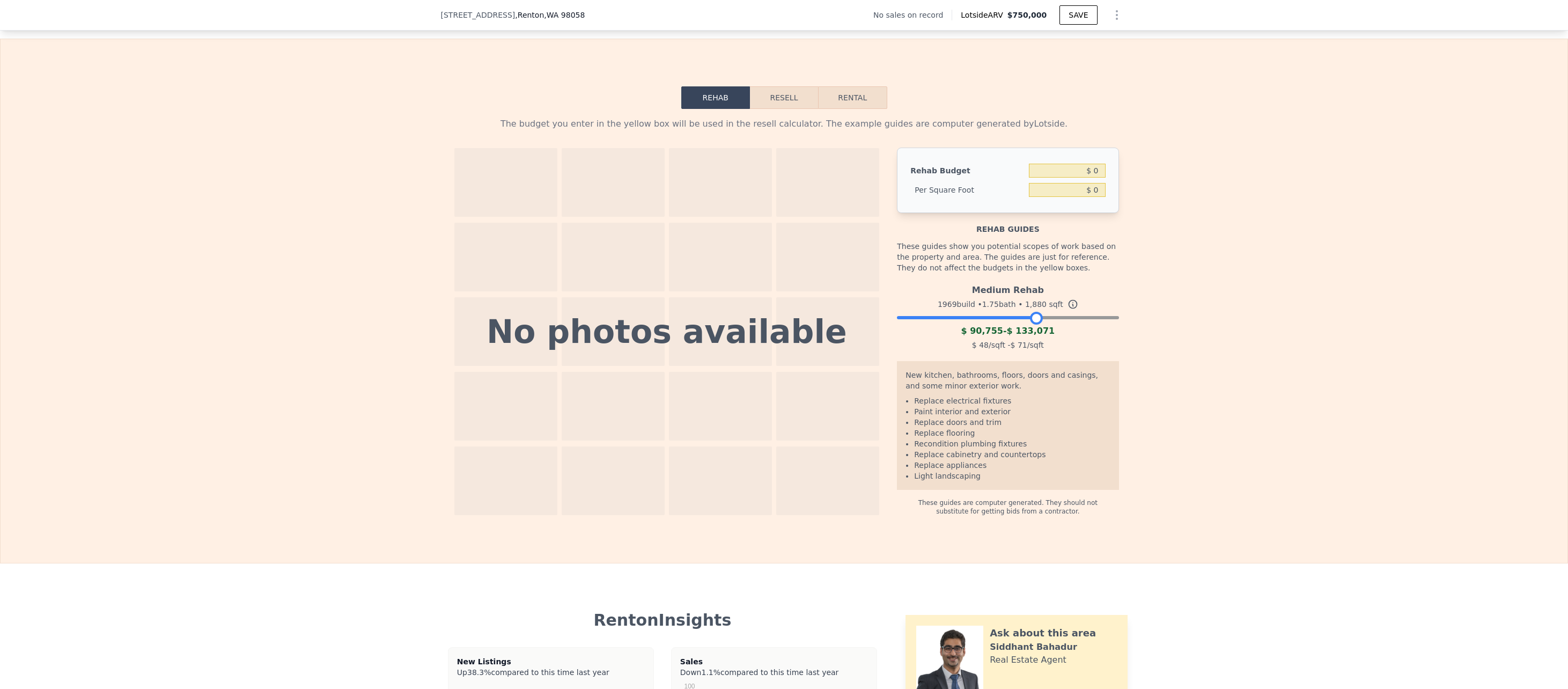
click at [1032, 324] on div at bounding box center [1036, 318] width 13 height 13
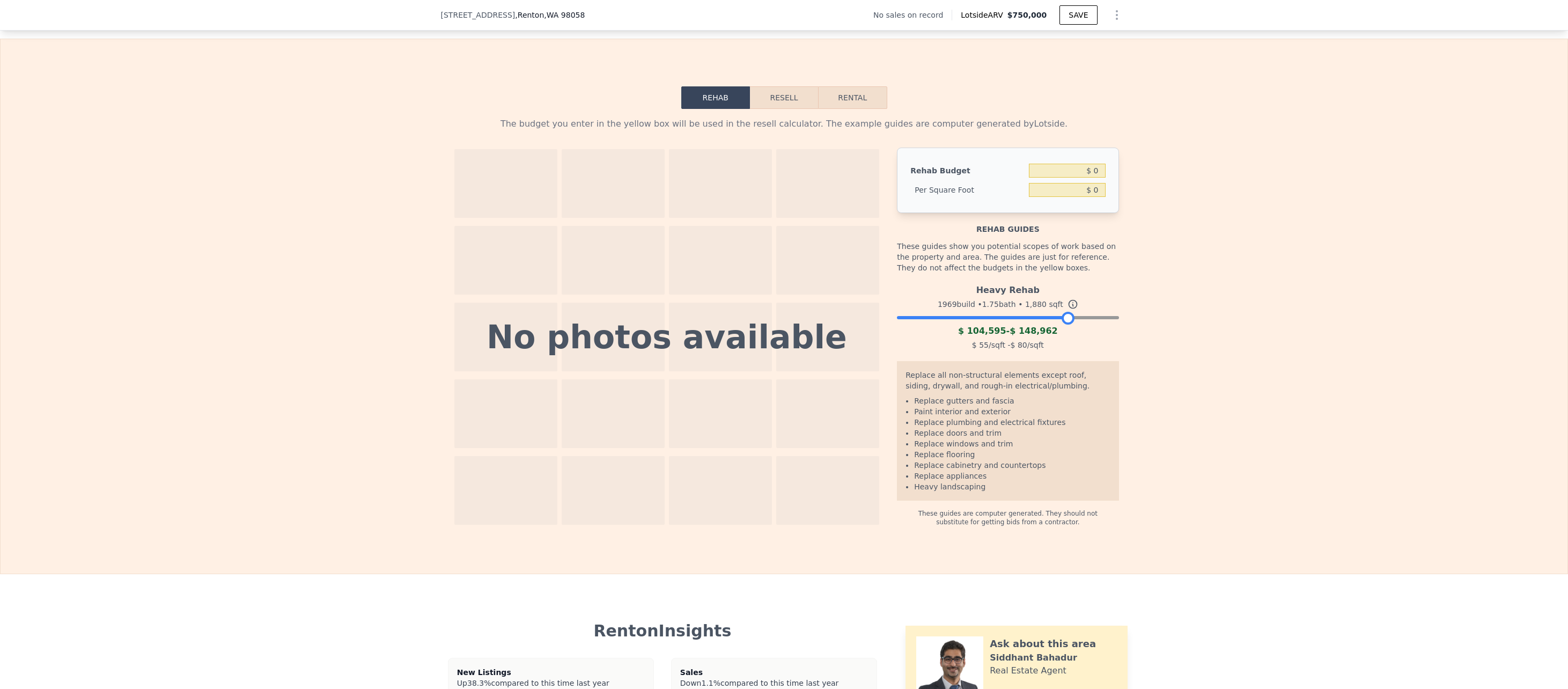
drag, startPoint x: 1034, startPoint y: 337, endPoint x: 1064, endPoint y: 337, distance: 30.0
click at [1064, 324] on div at bounding box center [1068, 318] width 13 height 13
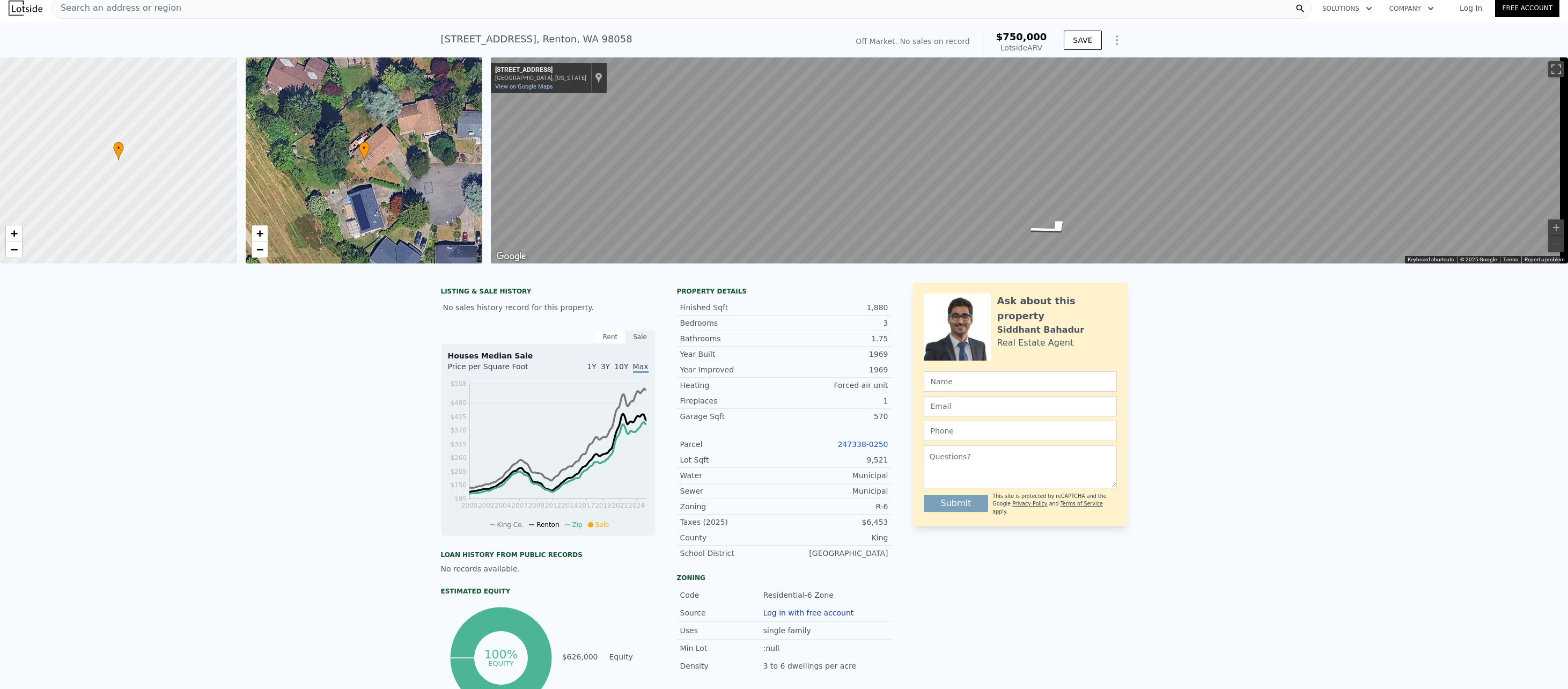
scroll to position [0, 0]
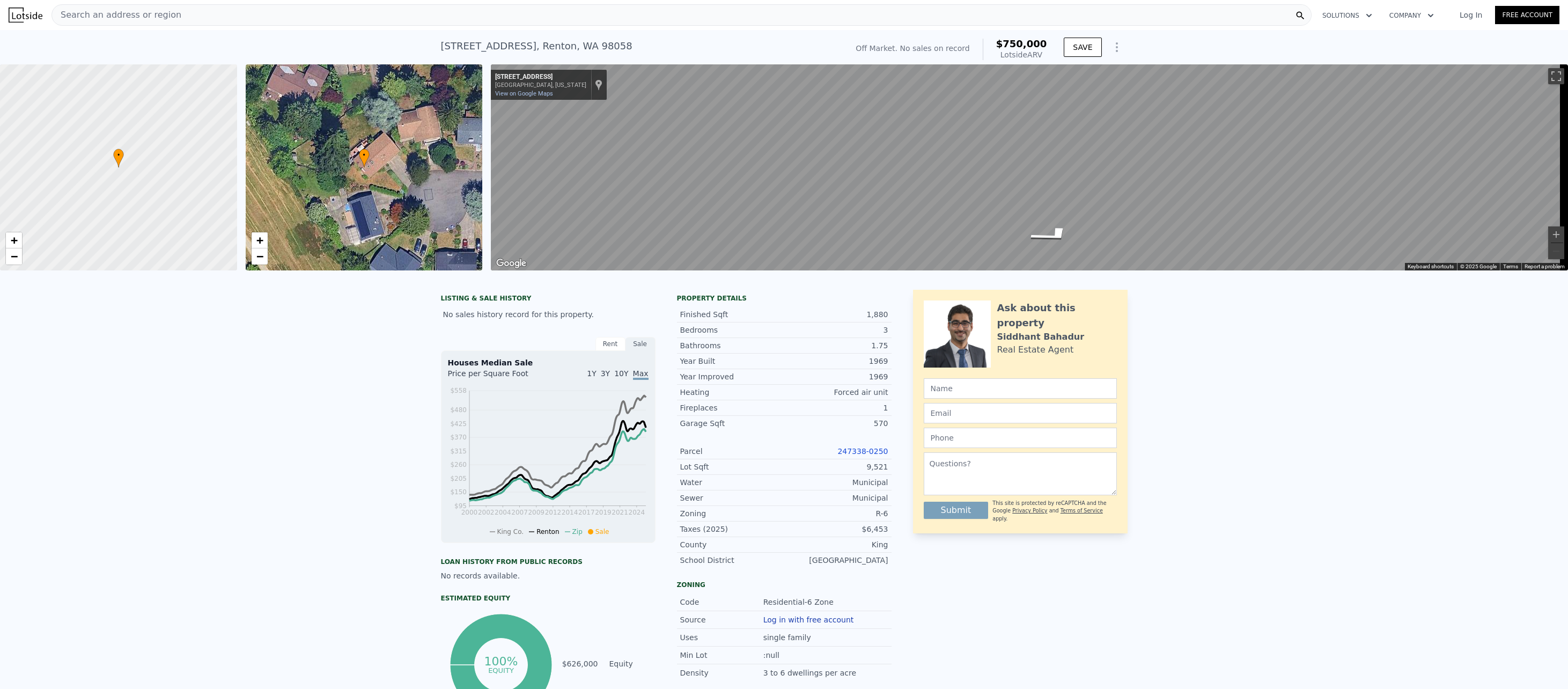
click at [472, 53] on div "13054 SE 161st St , Renton , WA 98058" at bounding box center [536, 46] width 192 height 15
copy div "13054 SE 161st St , Renton , WA 98058 No sales on record (~ARV $750k )"
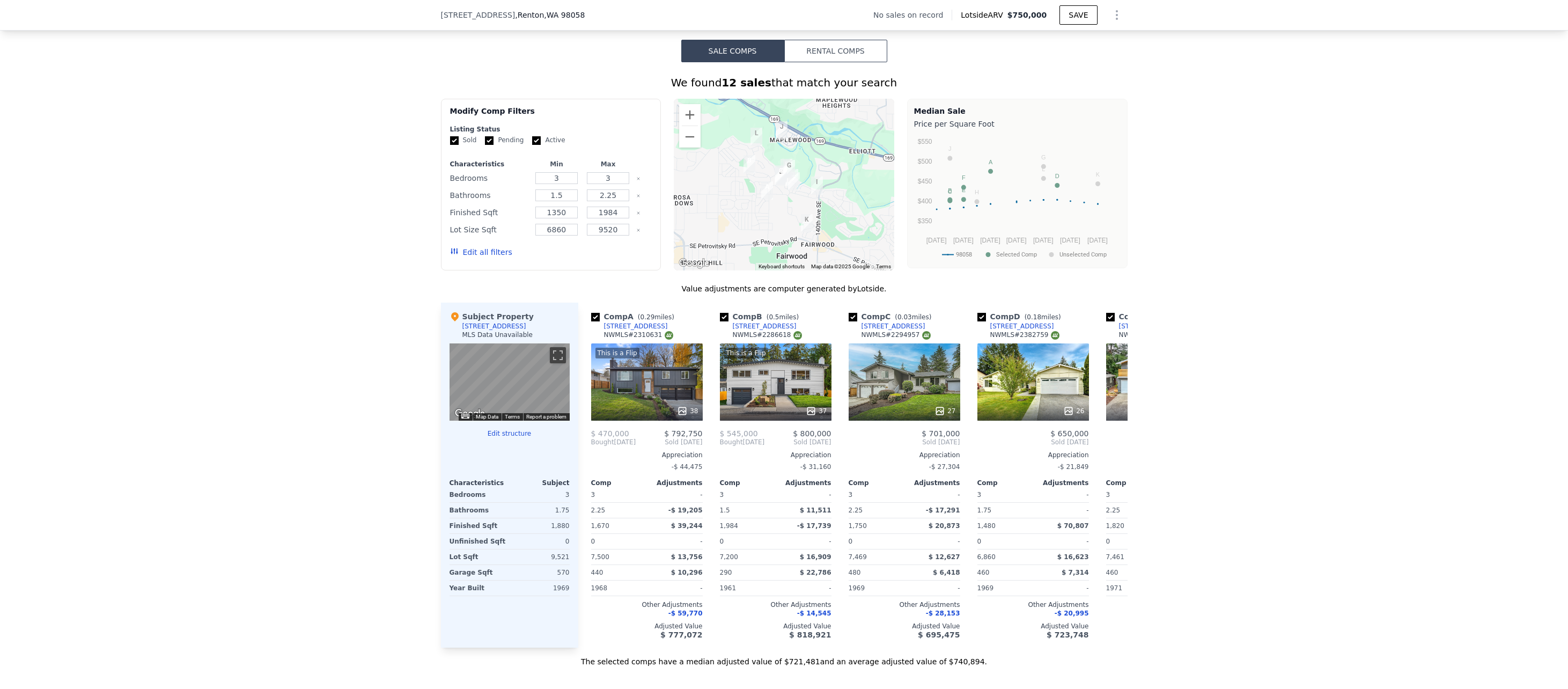
scroll to position [855, 0]
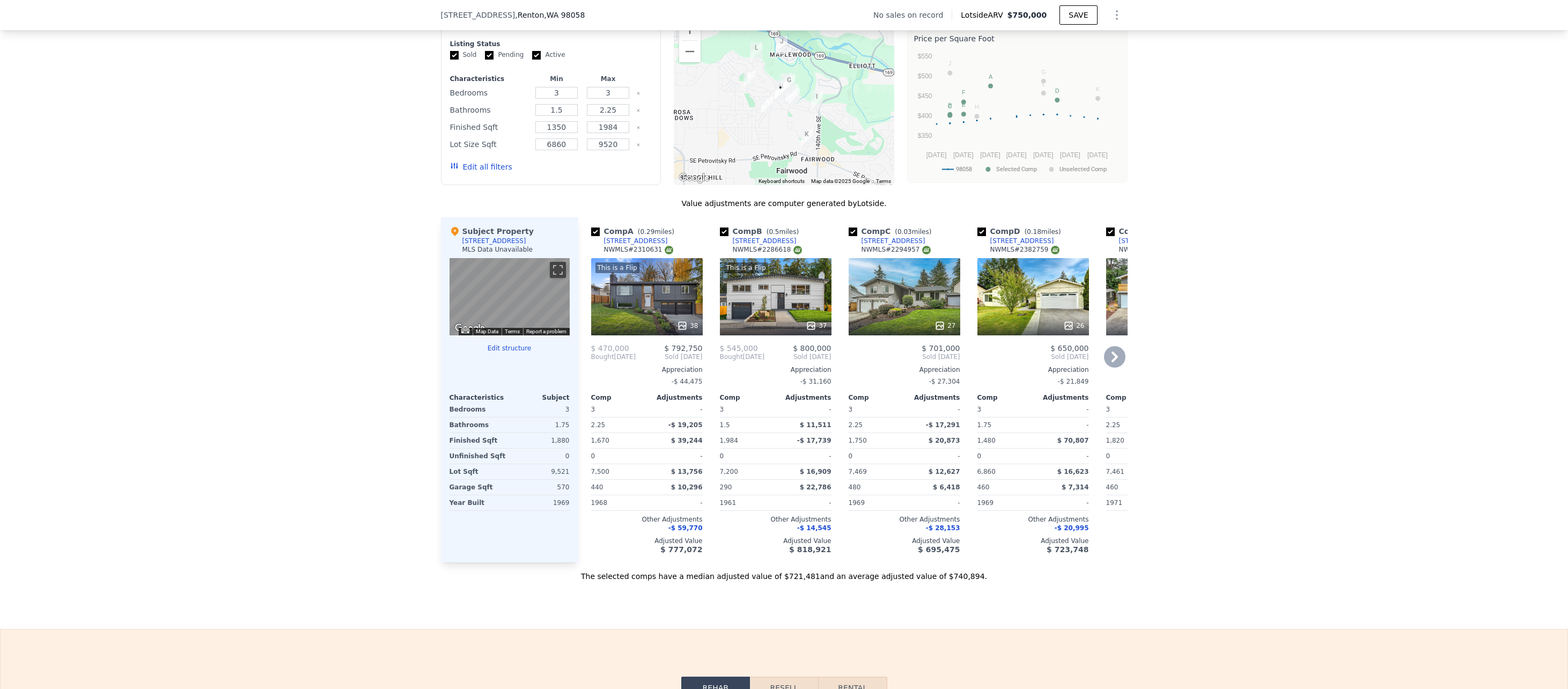
click at [735, 327] on div at bounding box center [775, 326] width 111 height 19
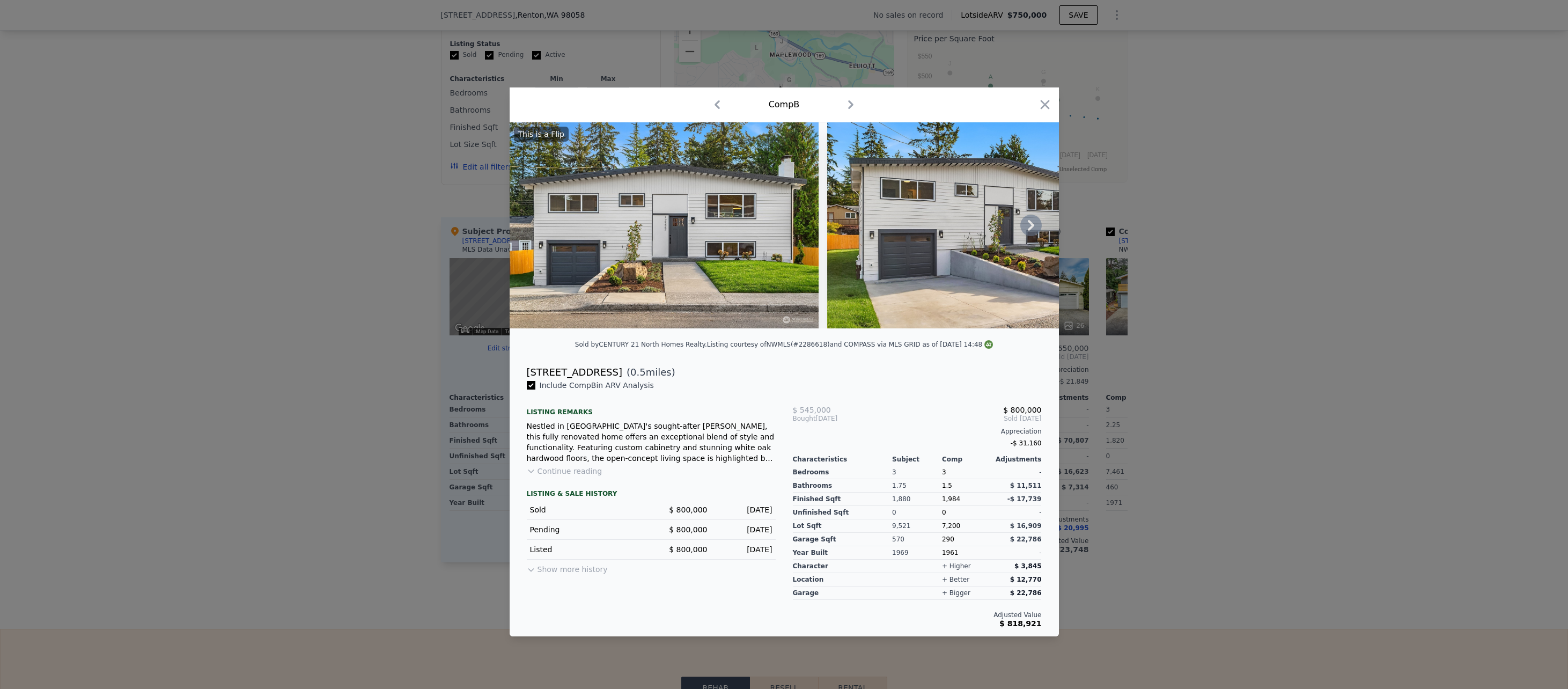
click at [545, 132] on div "This is a Flip" at bounding box center [541, 134] width 55 height 15
click at [562, 380] on div "[STREET_ADDRESS]" at bounding box center [574, 372] width 96 height 15
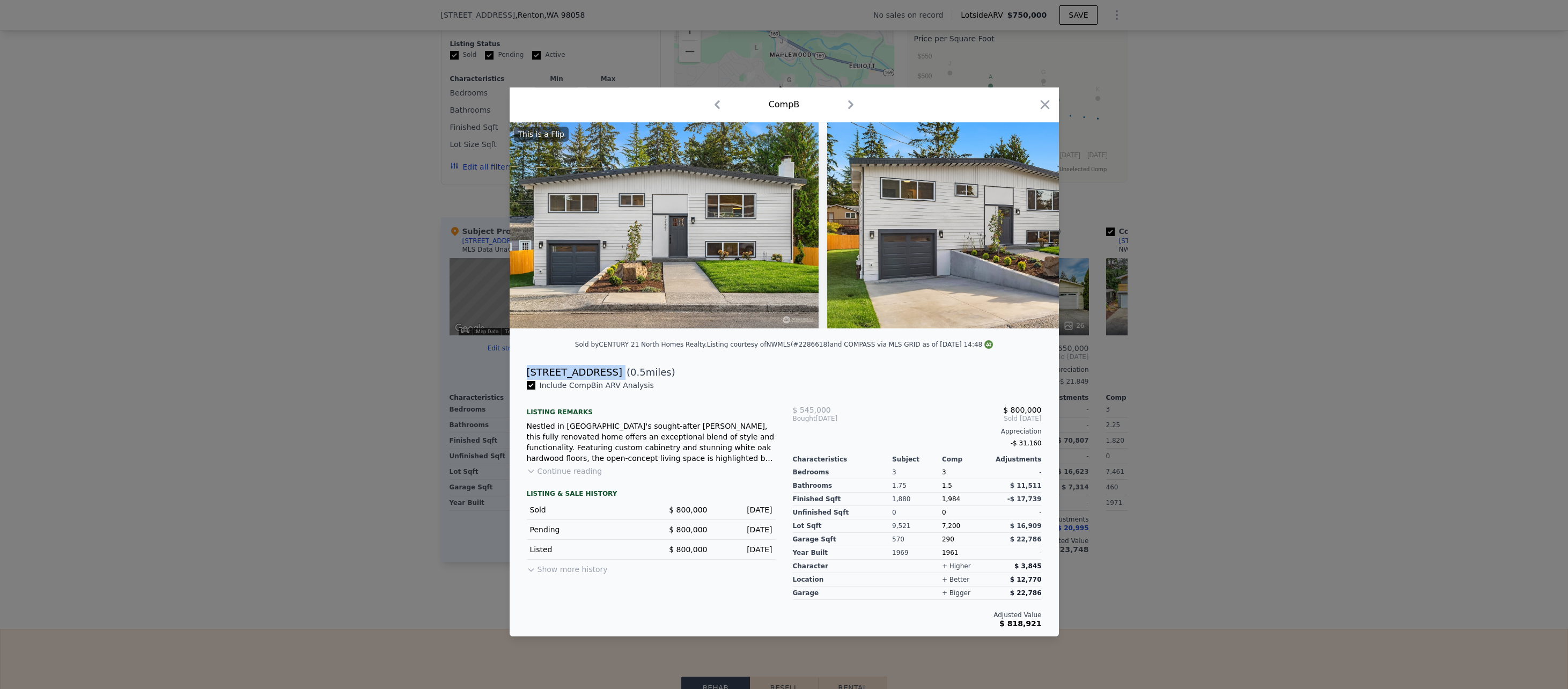
copy div "[STREET_ADDRESS]"
click at [547, 568] on button "Show more history" at bounding box center [567, 567] width 81 height 15
click at [1051, 101] on icon "button" at bounding box center [1045, 105] width 15 height 15
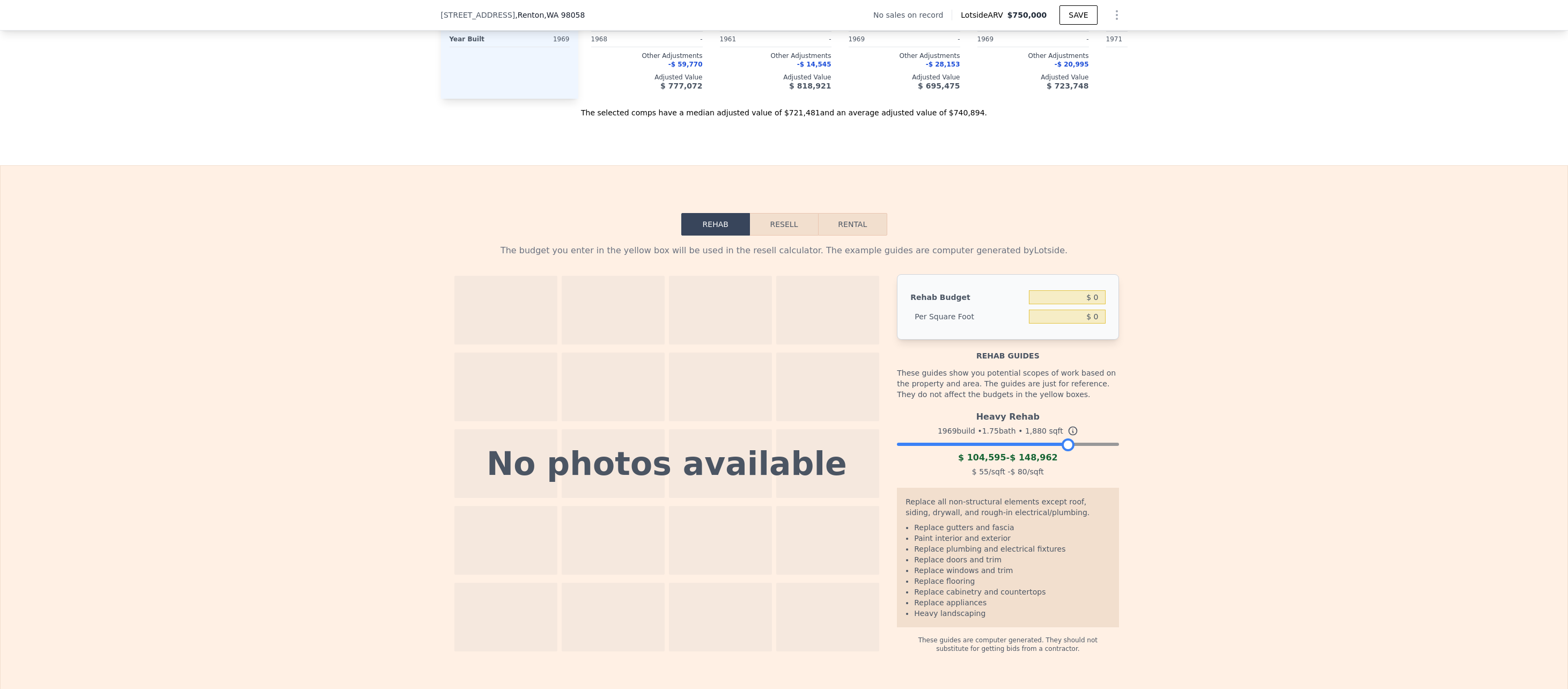
scroll to position [1444, 0]
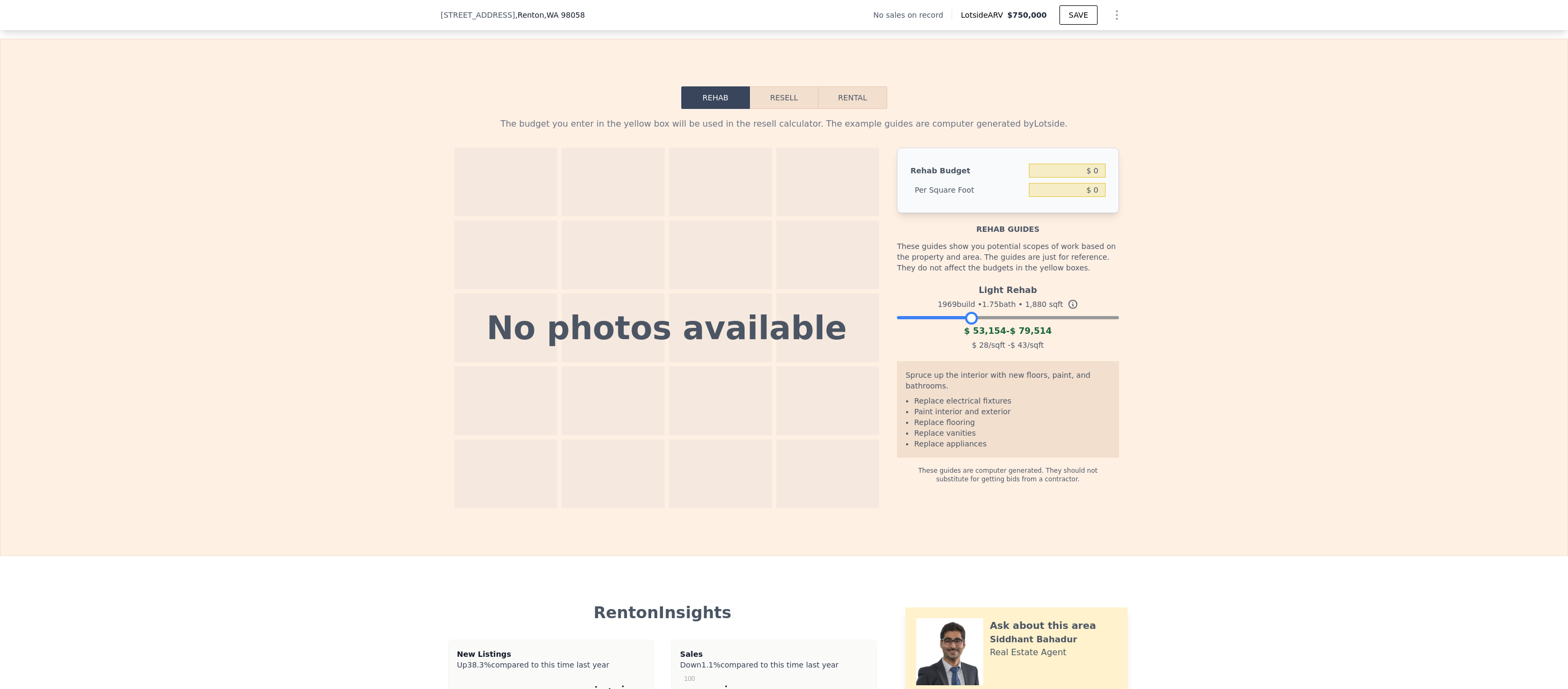
drag, startPoint x: 1062, startPoint y: 334, endPoint x: 966, endPoint y: 337, distance: 96.0
click at [966, 324] on div at bounding box center [971, 318] width 13 height 13
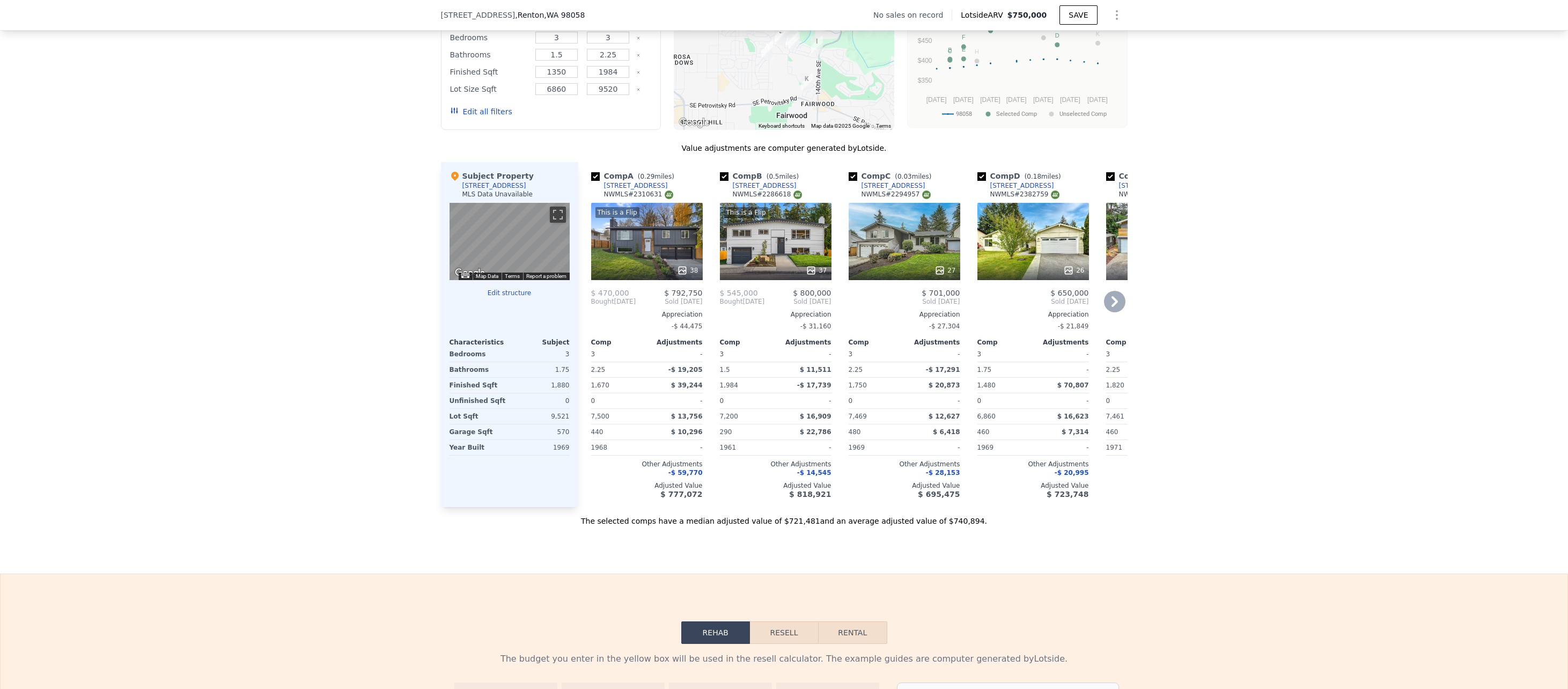
scroll to position [747, 0]
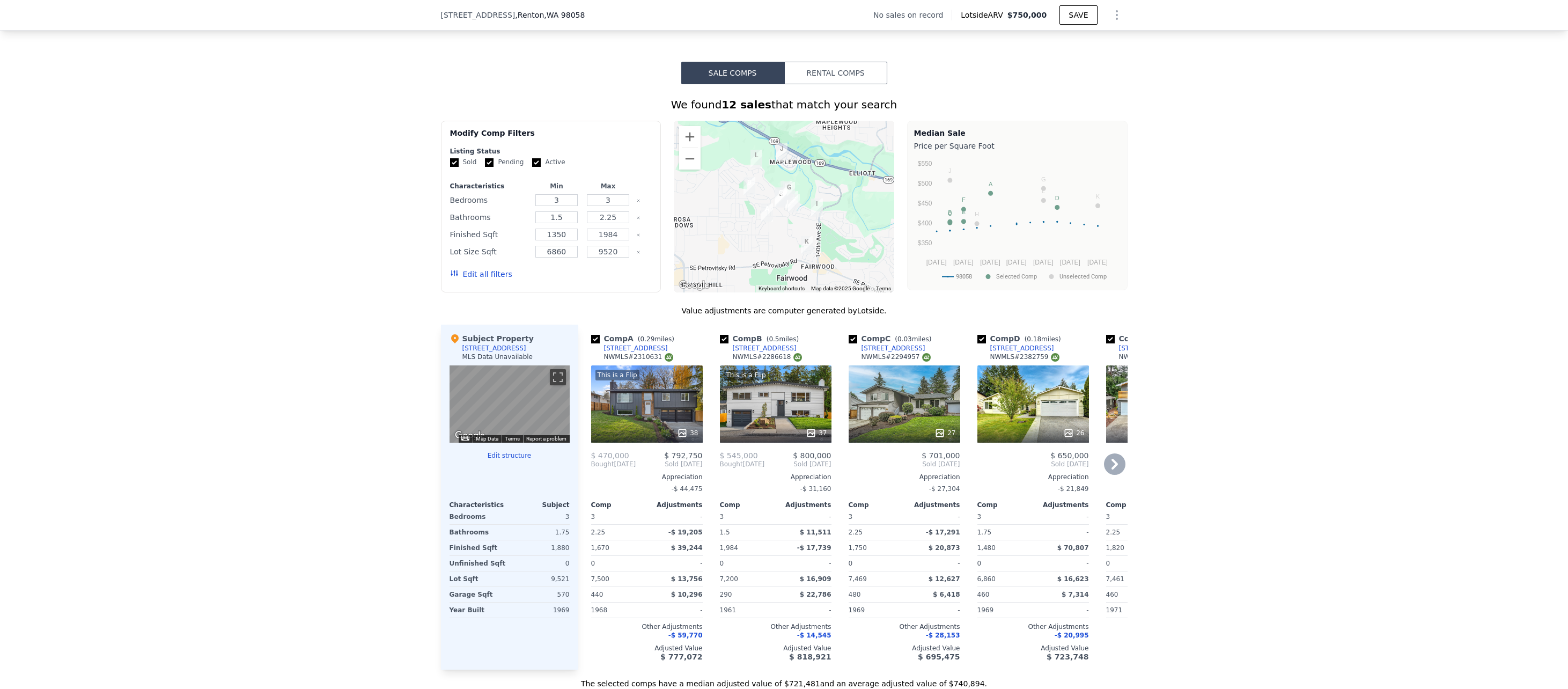
click at [870, 416] on div "27" at bounding box center [904, 404] width 111 height 77
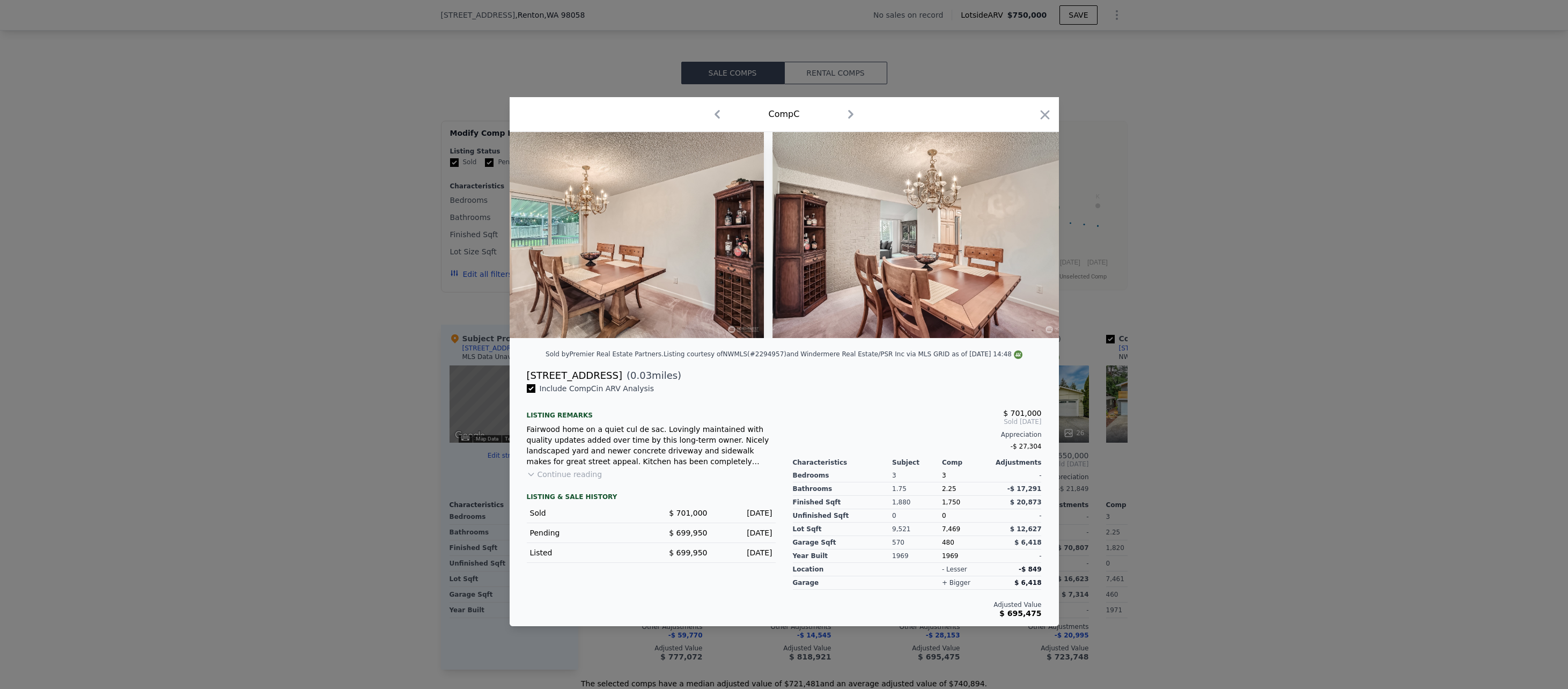
scroll to position [0, 1960]
click at [1044, 107] on icon "button" at bounding box center [1045, 114] width 15 height 15
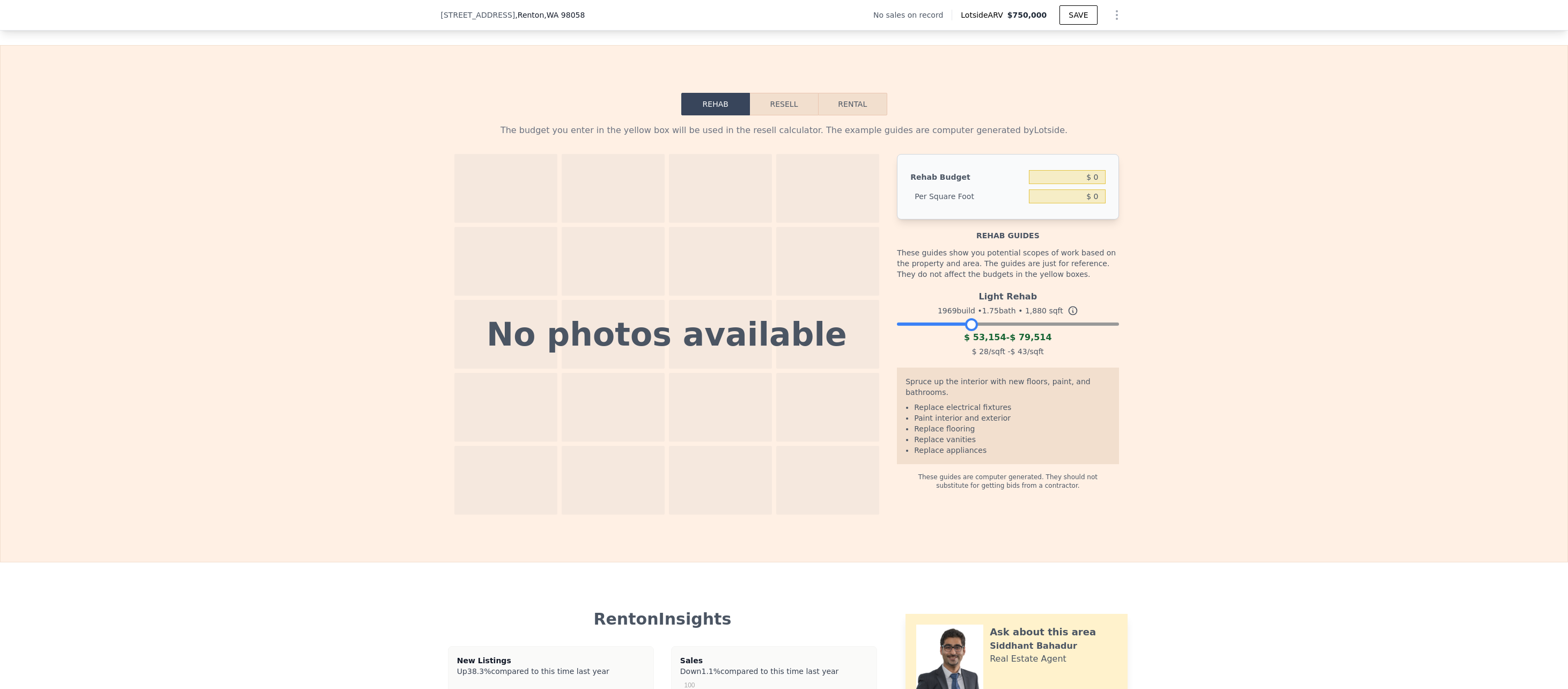
scroll to position [1444, 0]
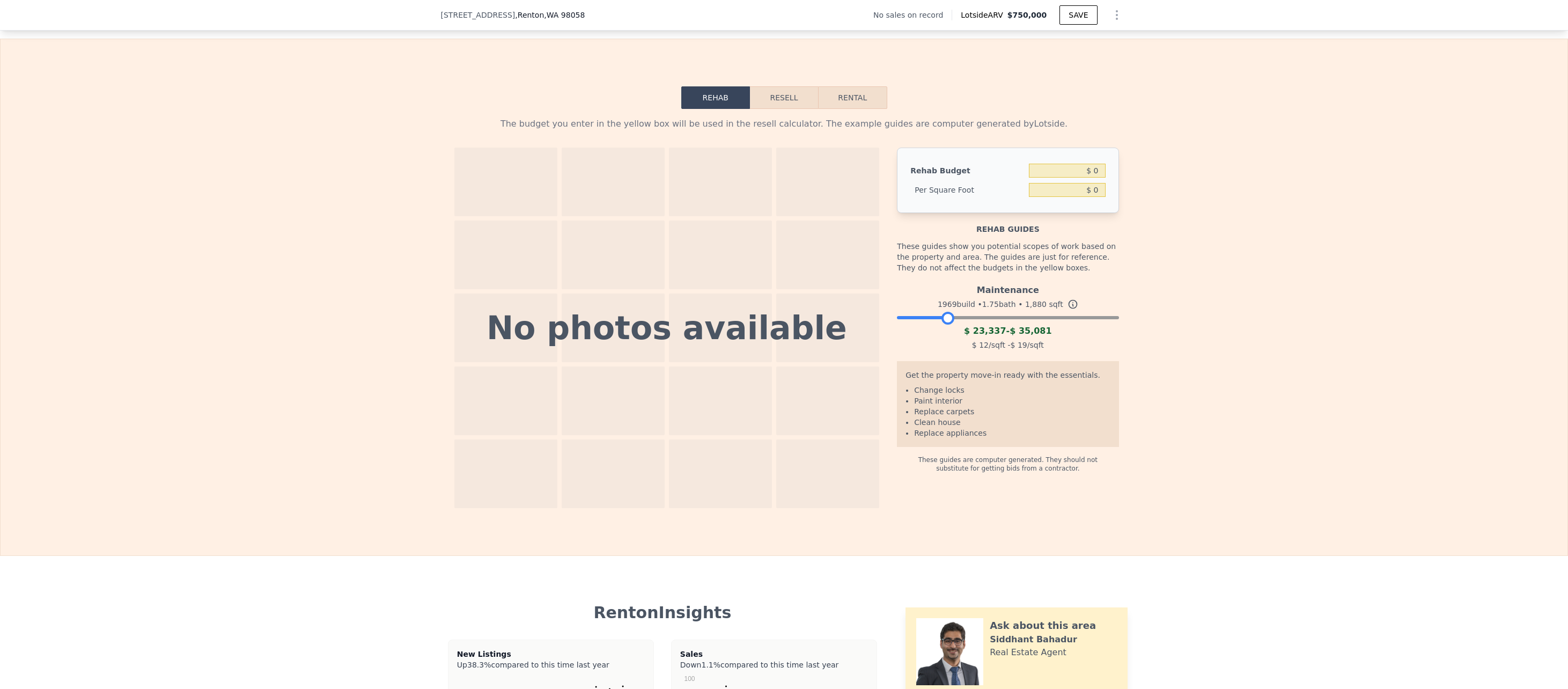
drag, startPoint x: 968, startPoint y: 334, endPoint x: 945, endPoint y: 336, distance: 23.1
click at [945, 324] on div at bounding box center [948, 318] width 13 height 13
click at [1391, 66] on div "Rehab Resell Rental The budget you enter in the yellow box will be used in the …" at bounding box center [784, 297] width 1568 height 517
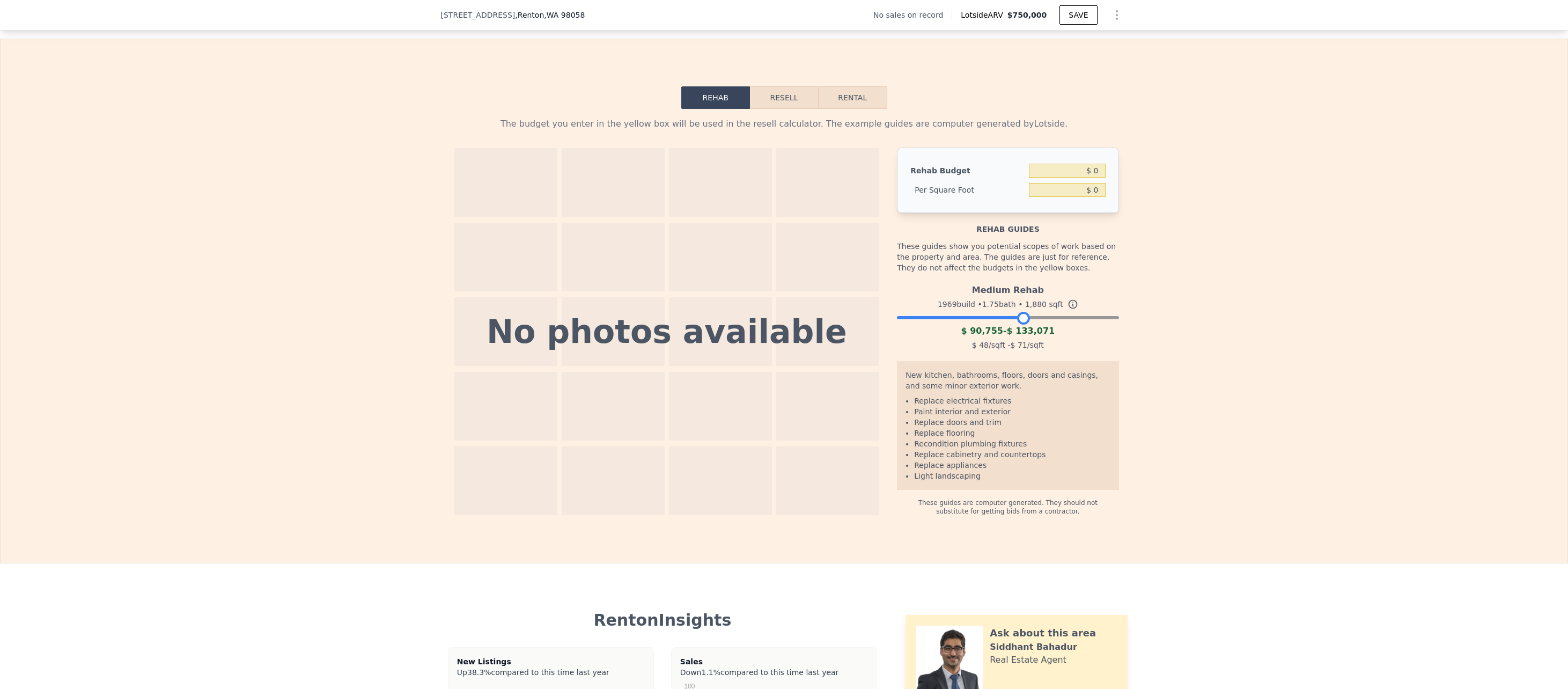
drag, startPoint x: 946, startPoint y: 335, endPoint x: 1020, endPoint y: 333, distance: 74.0
click at [1020, 324] on div at bounding box center [1023, 318] width 13 height 13
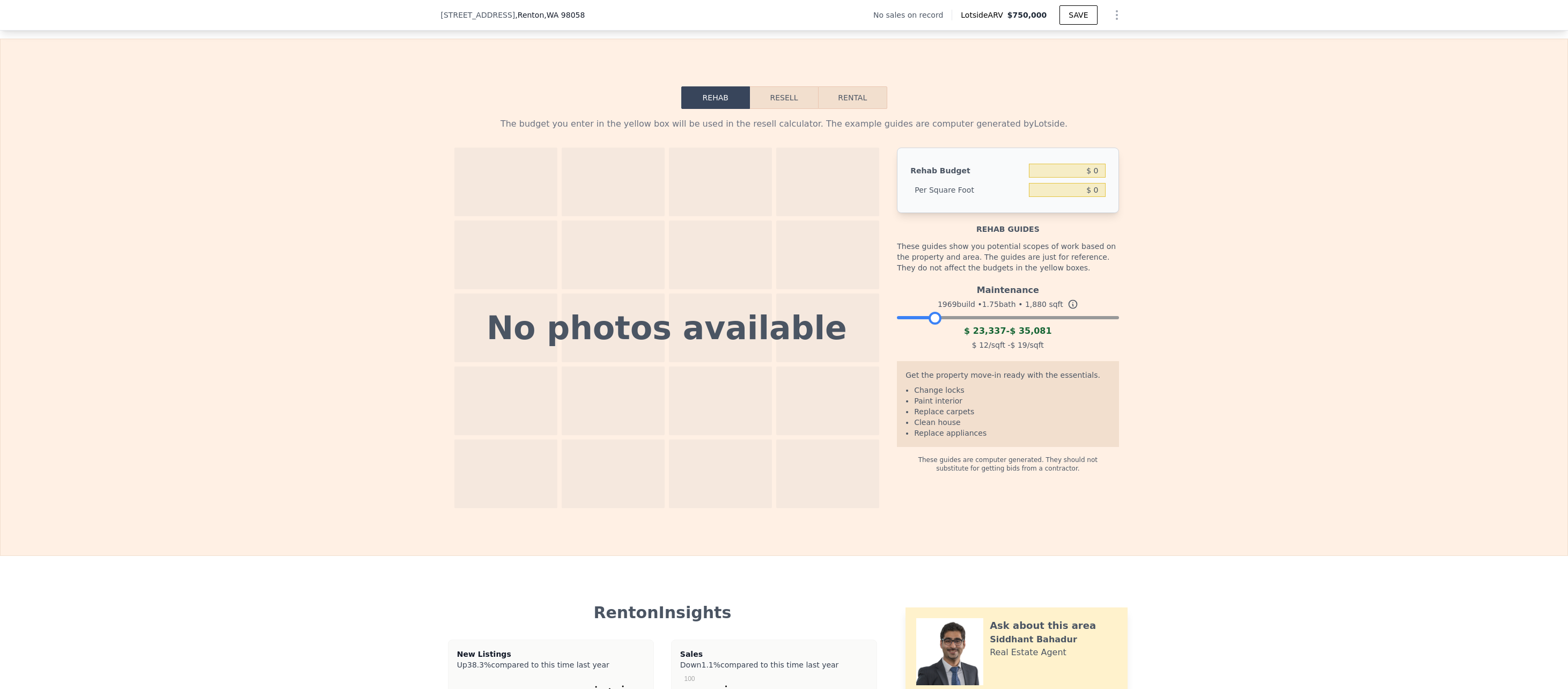
drag, startPoint x: 1012, startPoint y: 335, endPoint x: 930, endPoint y: 336, distance: 82.0
click at [930, 318] on div at bounding box center [1008, 315] width 222 height 7
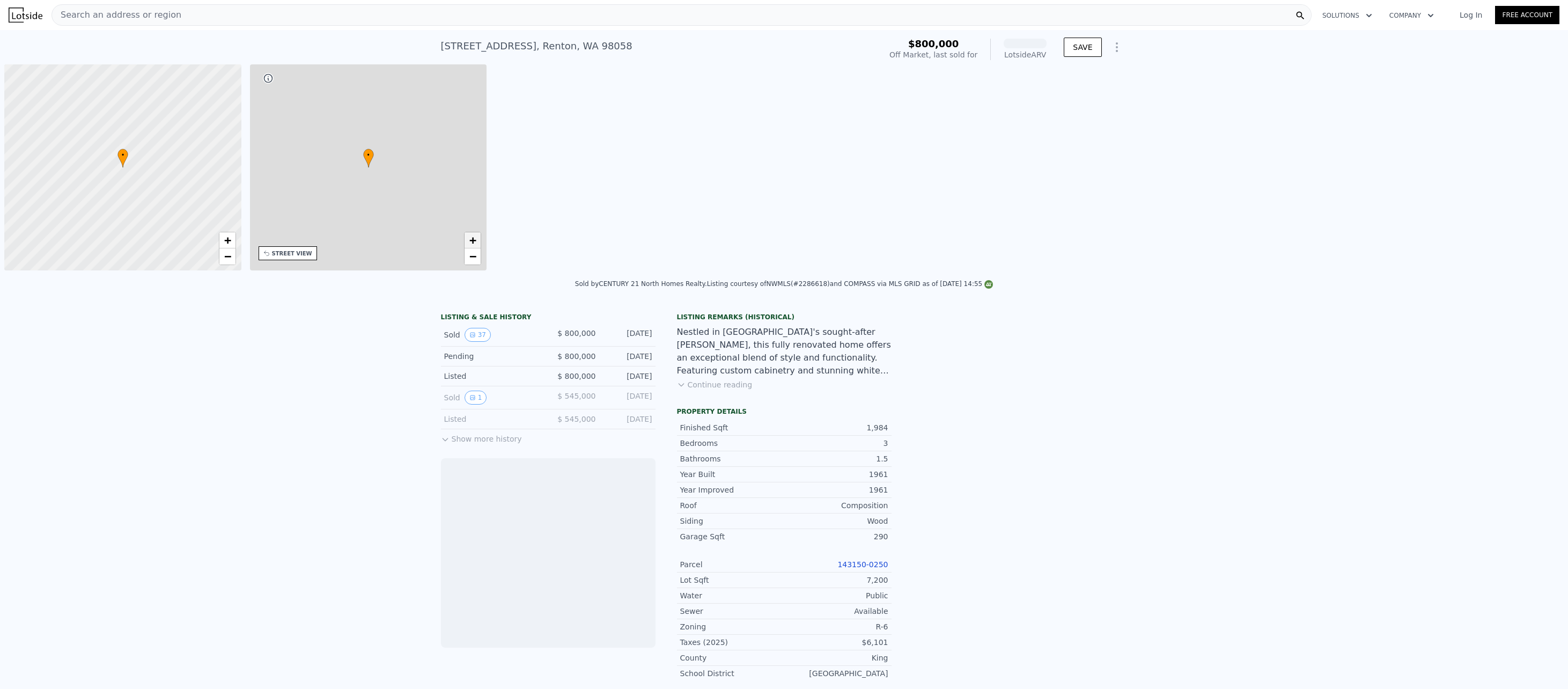
scroll to position [0, 4]
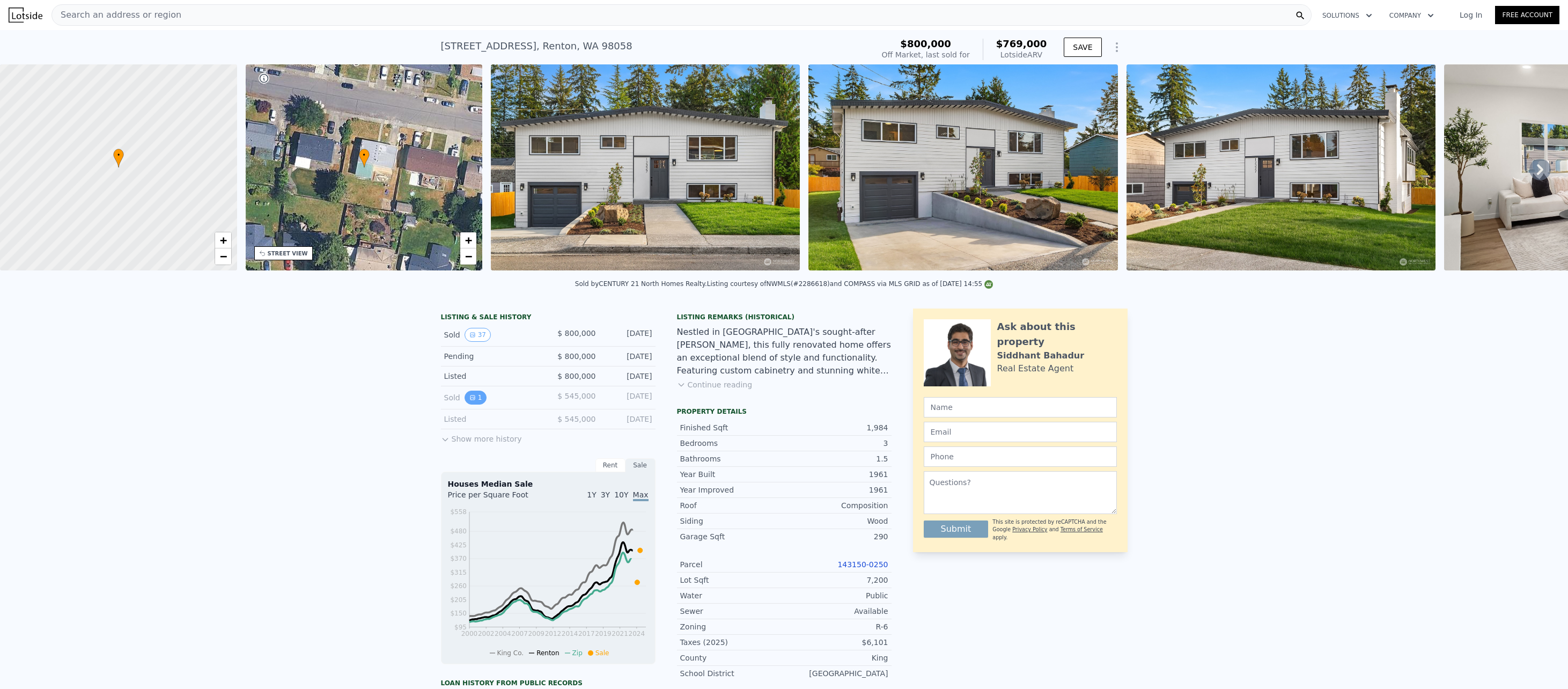
click at [464, 404] on button "1" at bounding box center [475, 397] width 23 height 14
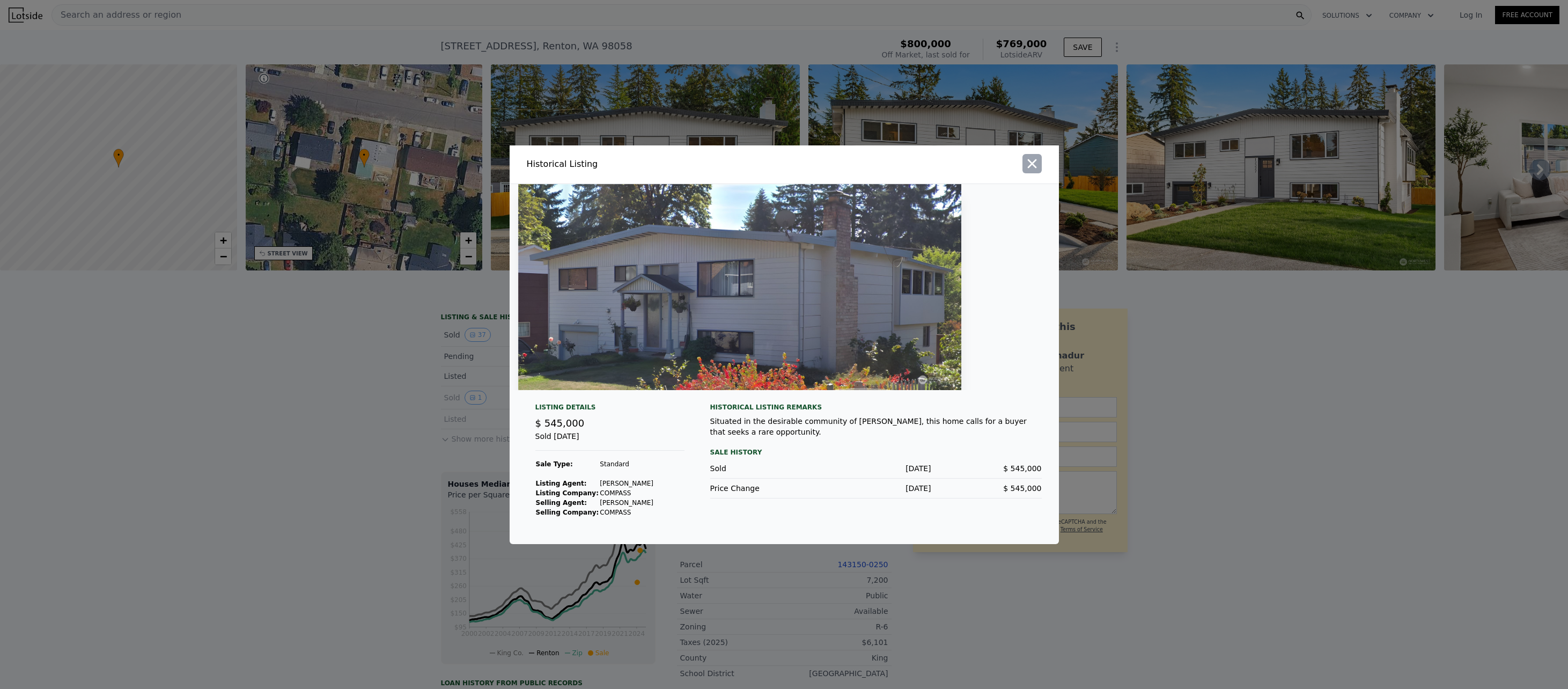
click at [1030, 163] on icon "button" at bounding box center [1032, 163] width 9 height 9
